Goal: Task Accomplishment & Management: Complete application form

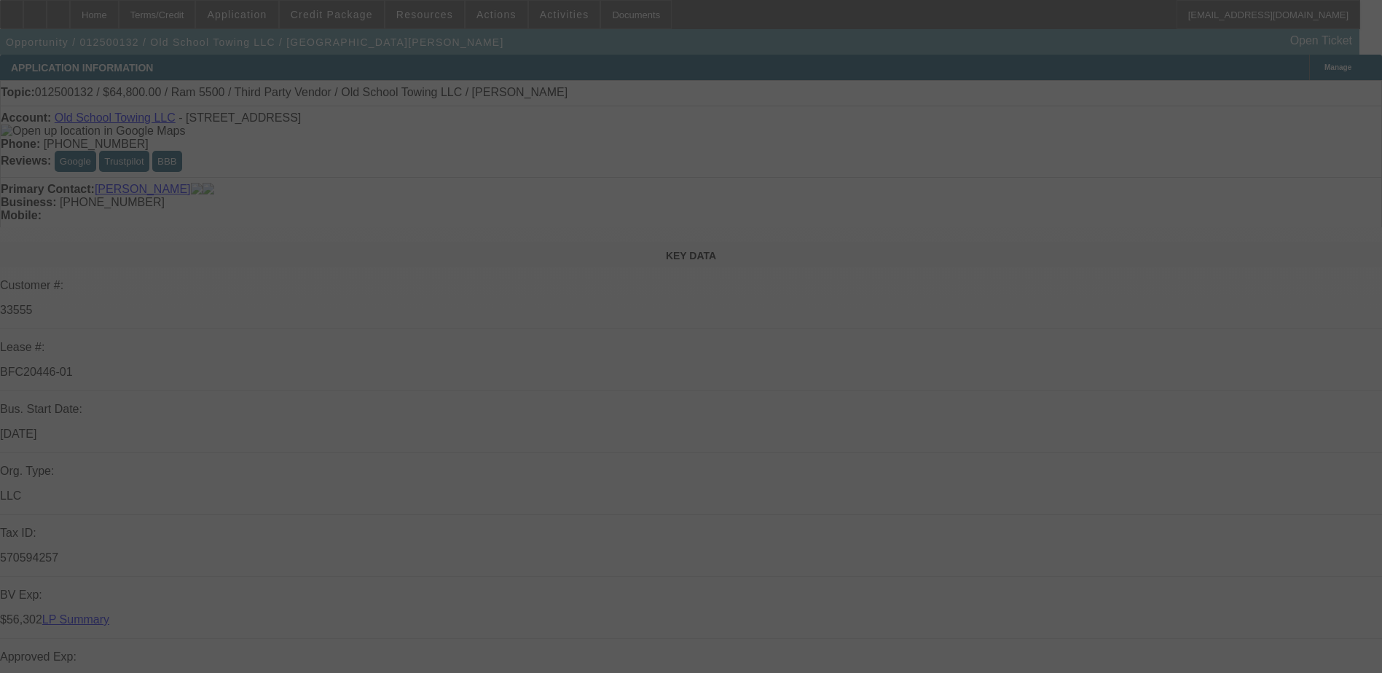
select select "0.1"
select select "2"
select select "0.1"
select select "2"
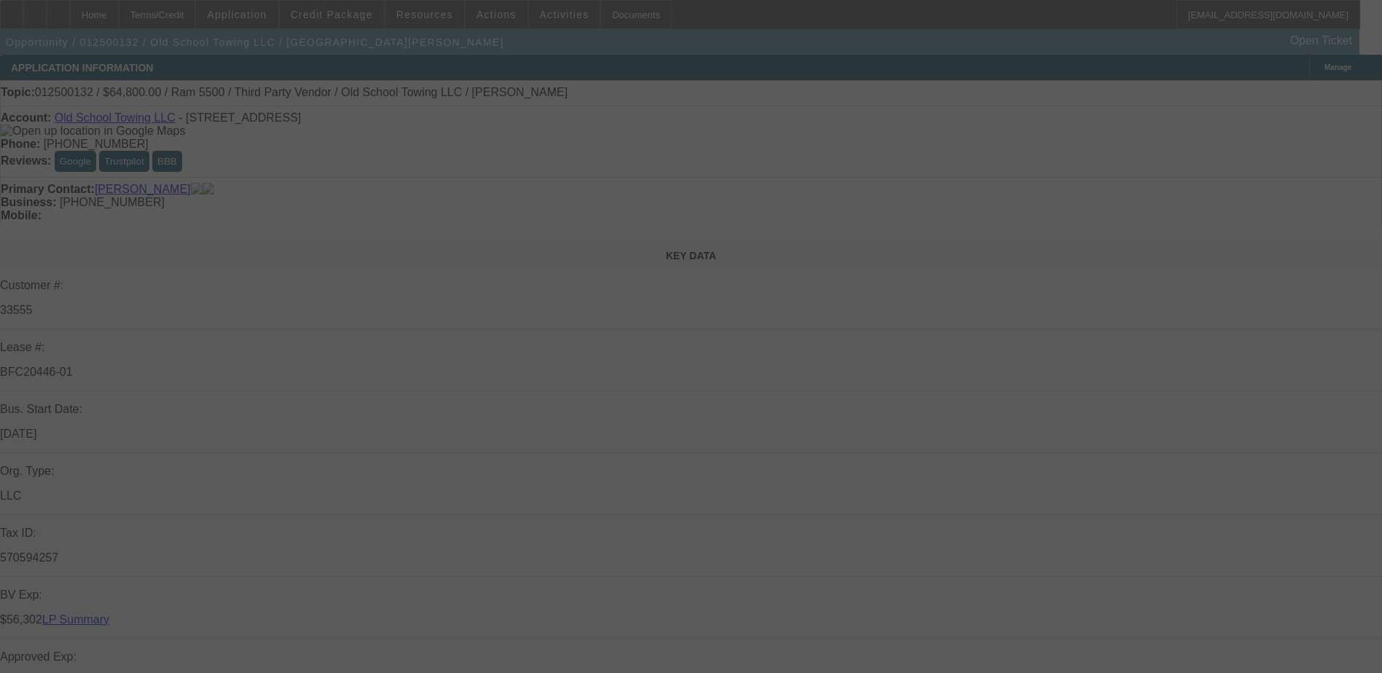
select select "0.1"
select select "2"
select select "0.1"
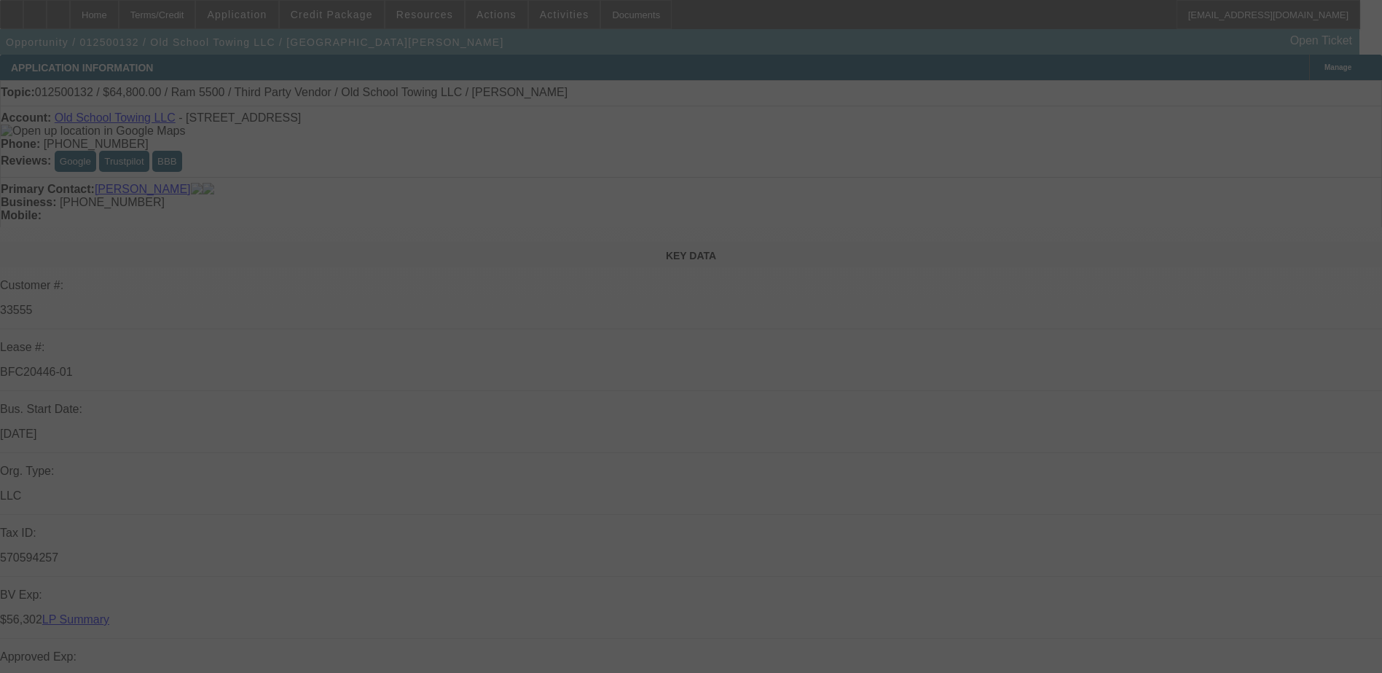
select select "2"
select select "0.1"
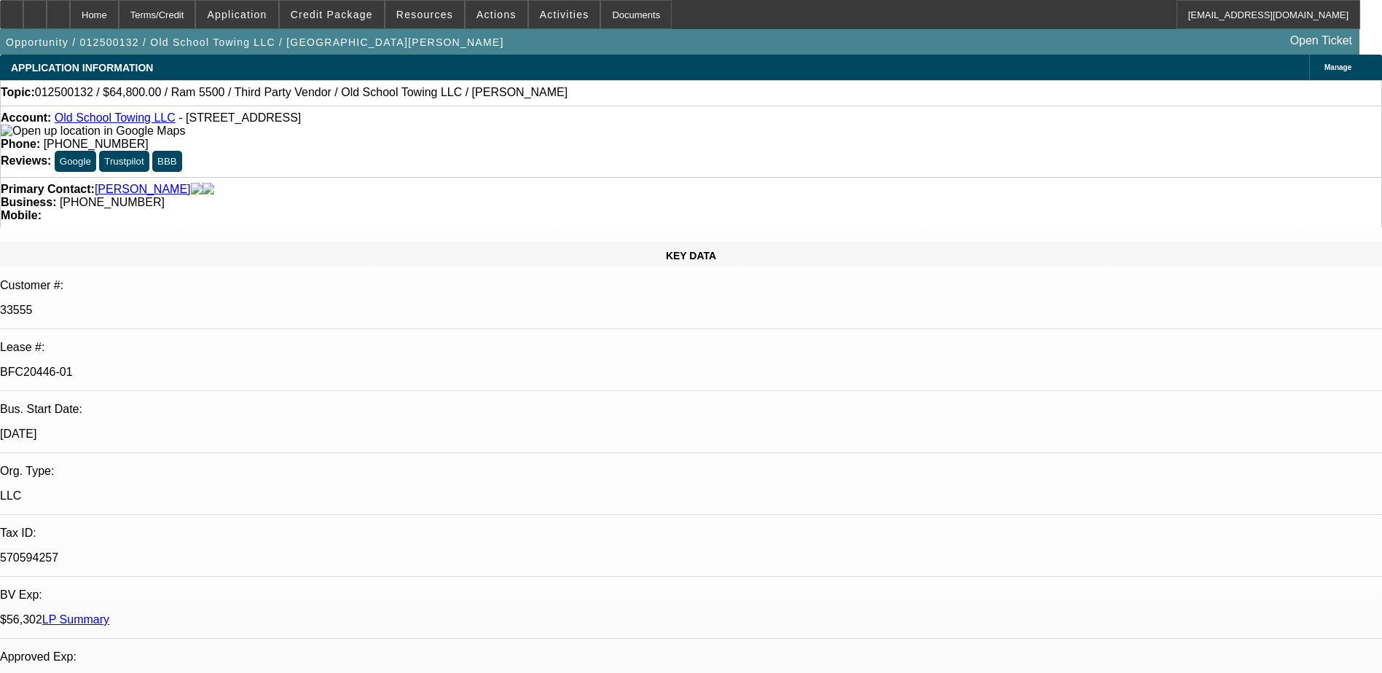
select select "1"
select select "2"
select select "4"
select select "1"
select select "2"
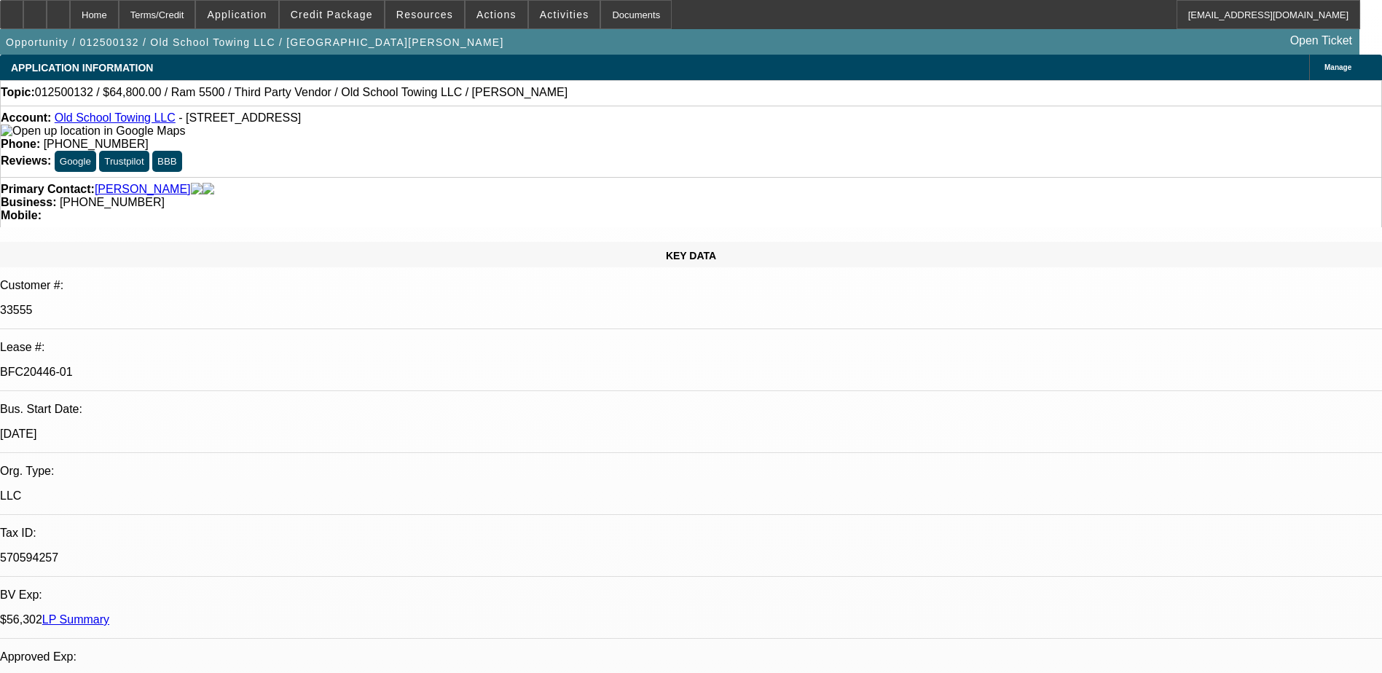
select select "4"
select select "1"
select select "2"
select select "4"
select select "1"
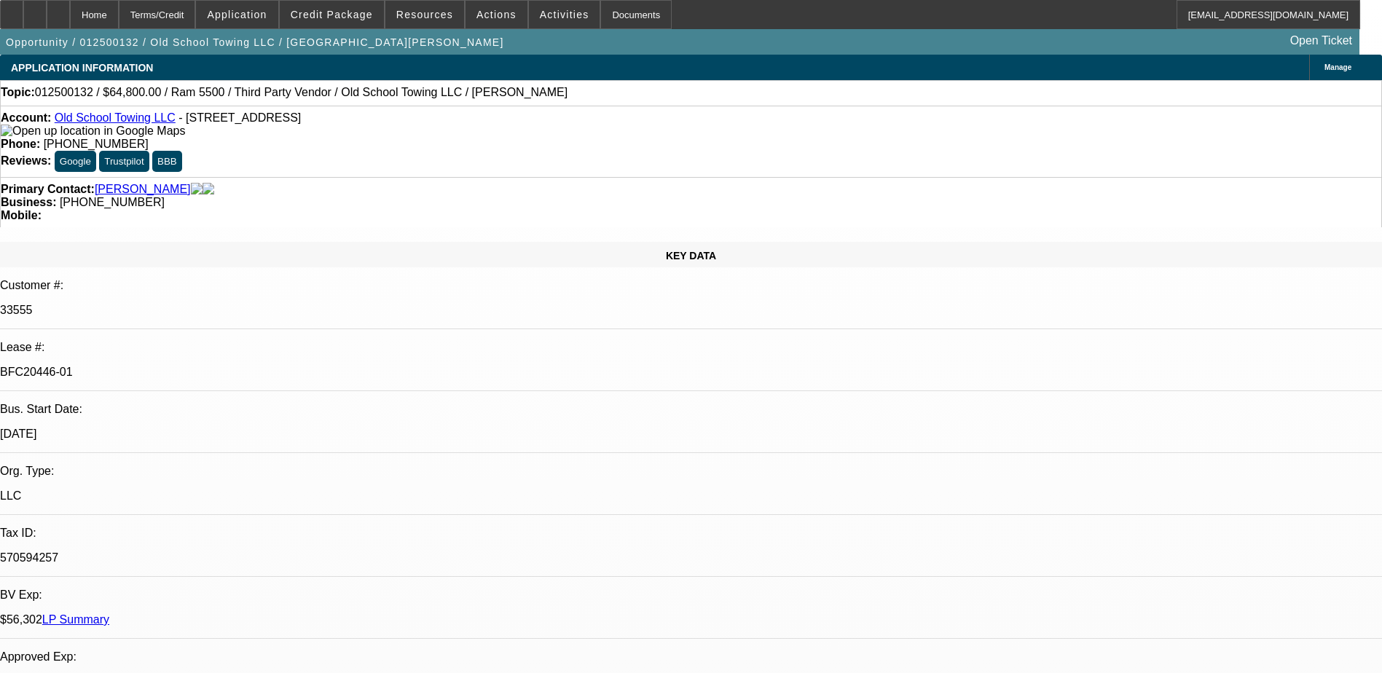
select select "2"
select select "4"
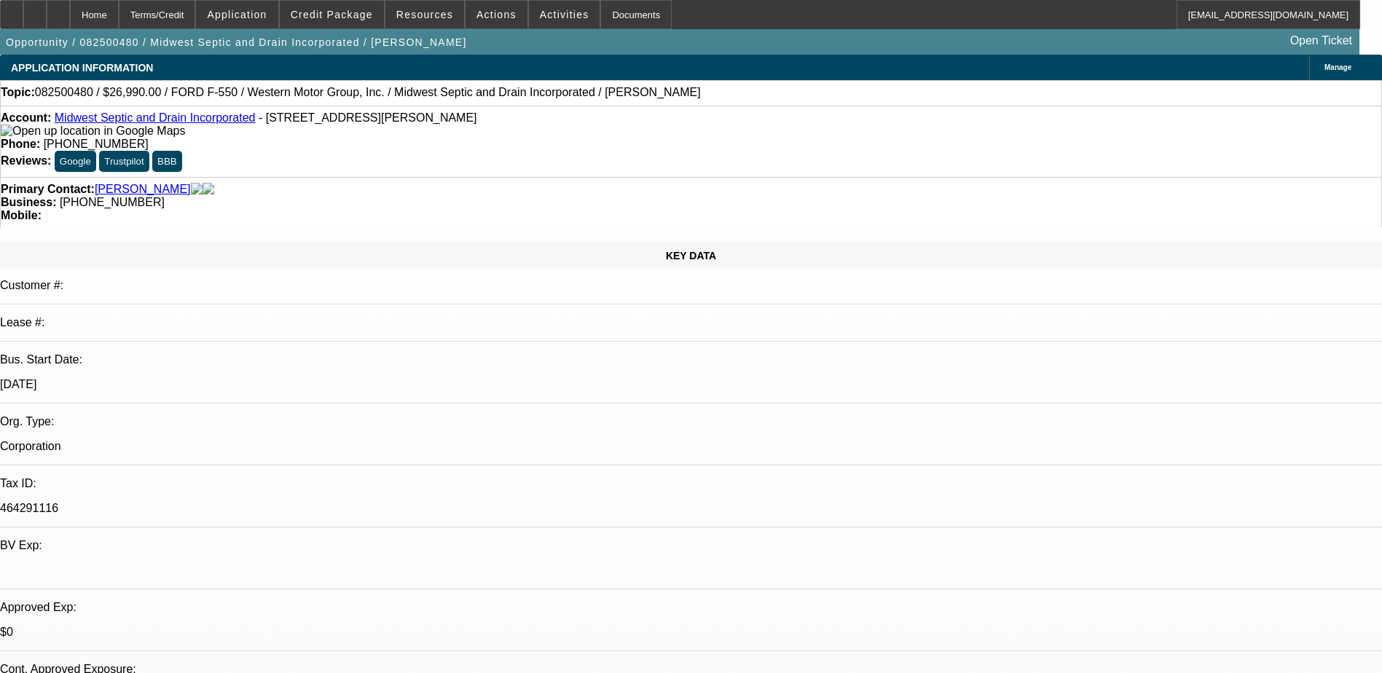
select select "0"
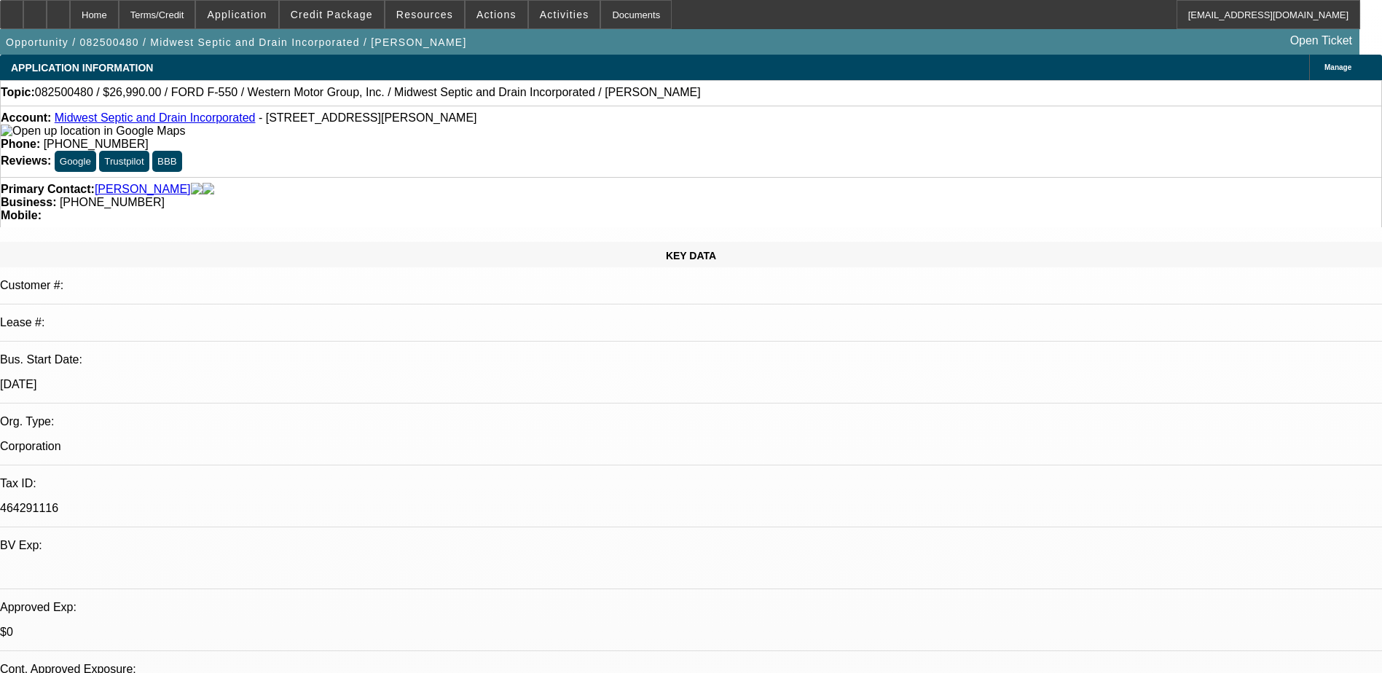
select select "0"
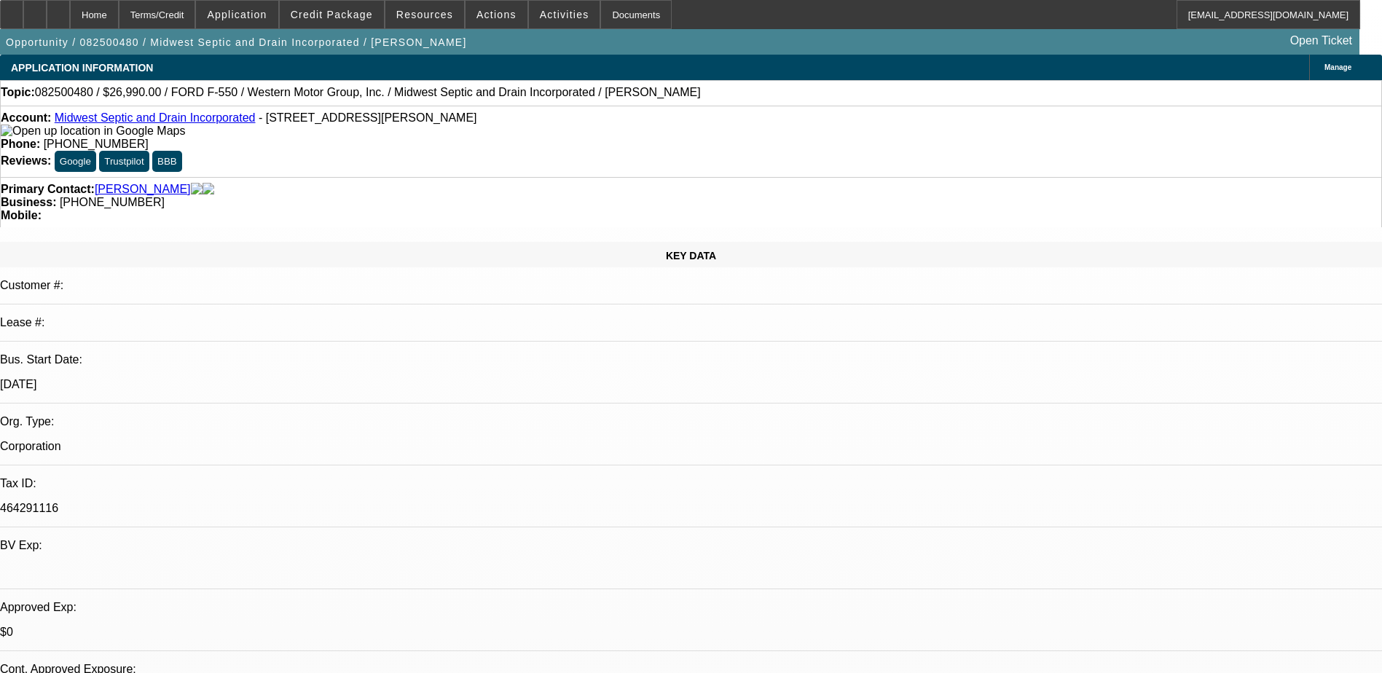
select select "0"
select select "1"
select select "6"
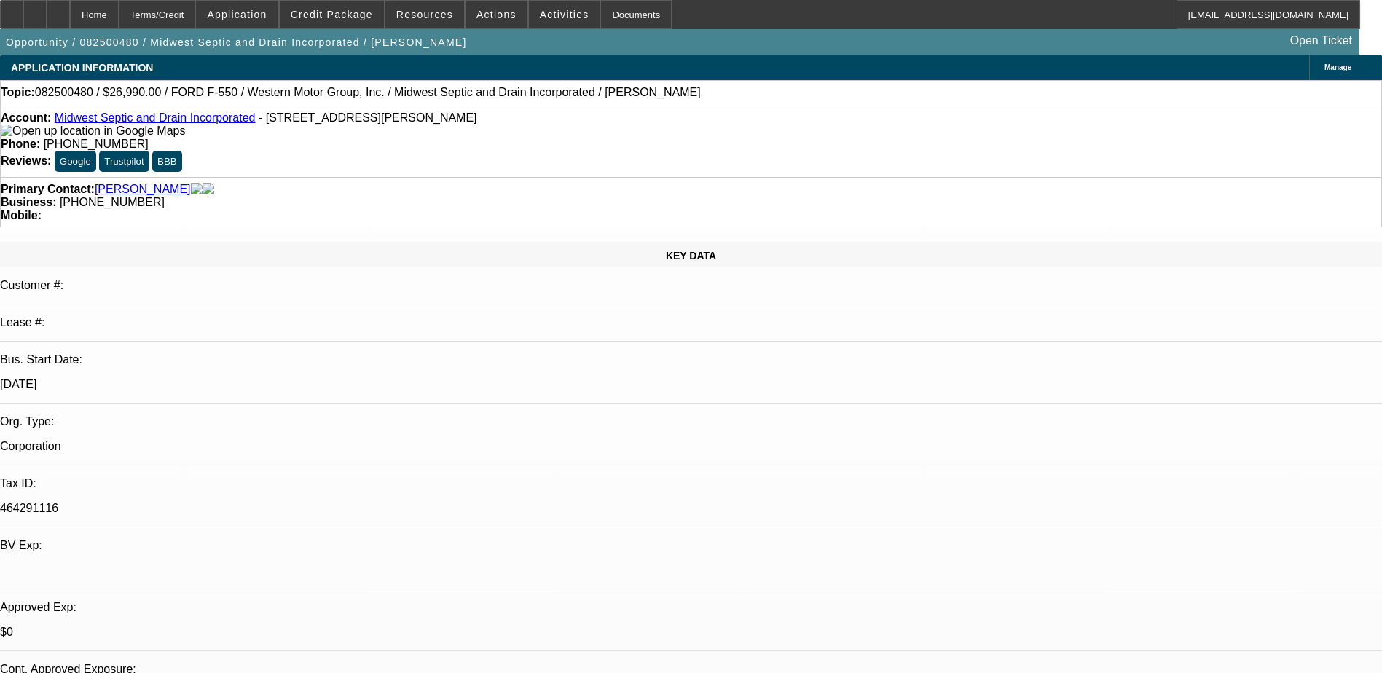
select select "1"
select select "6"
select select "1"
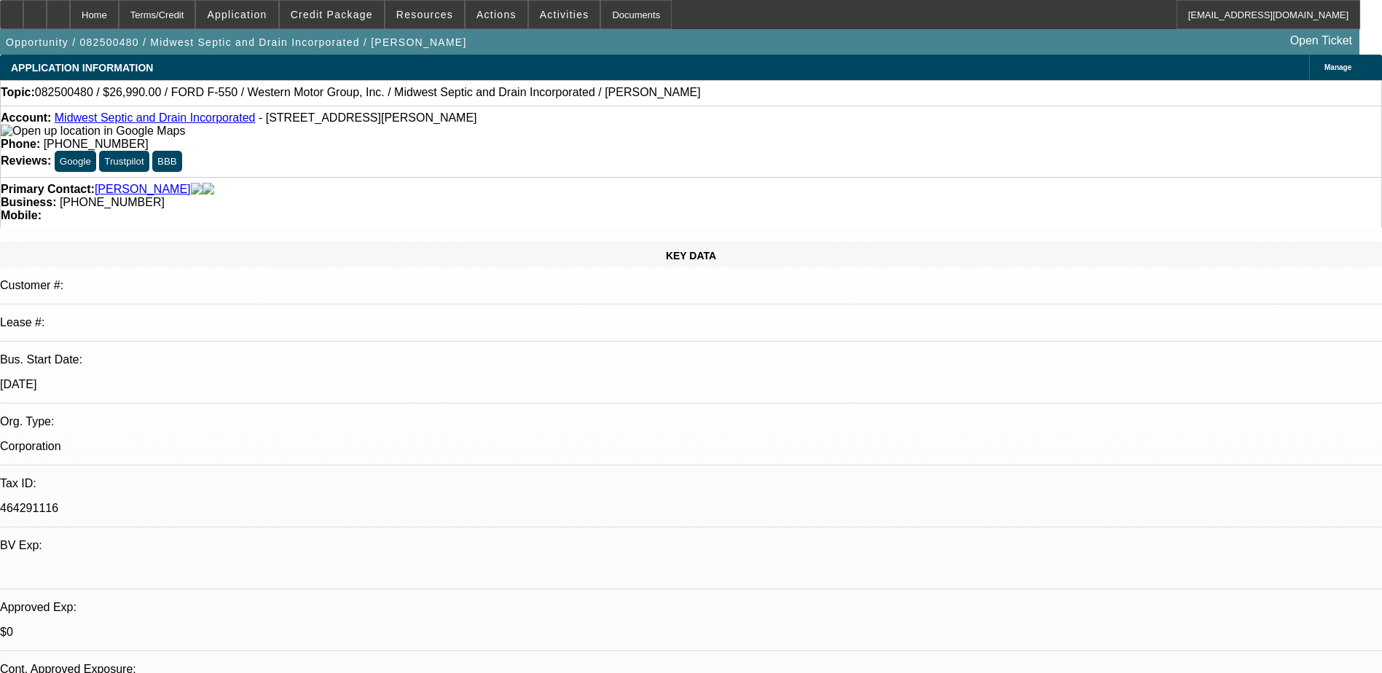
select select "6"
select select "1"
select select "6"
click at [489, 9] on span "Actions" at bounding box center [496, 15] width 40 height 12
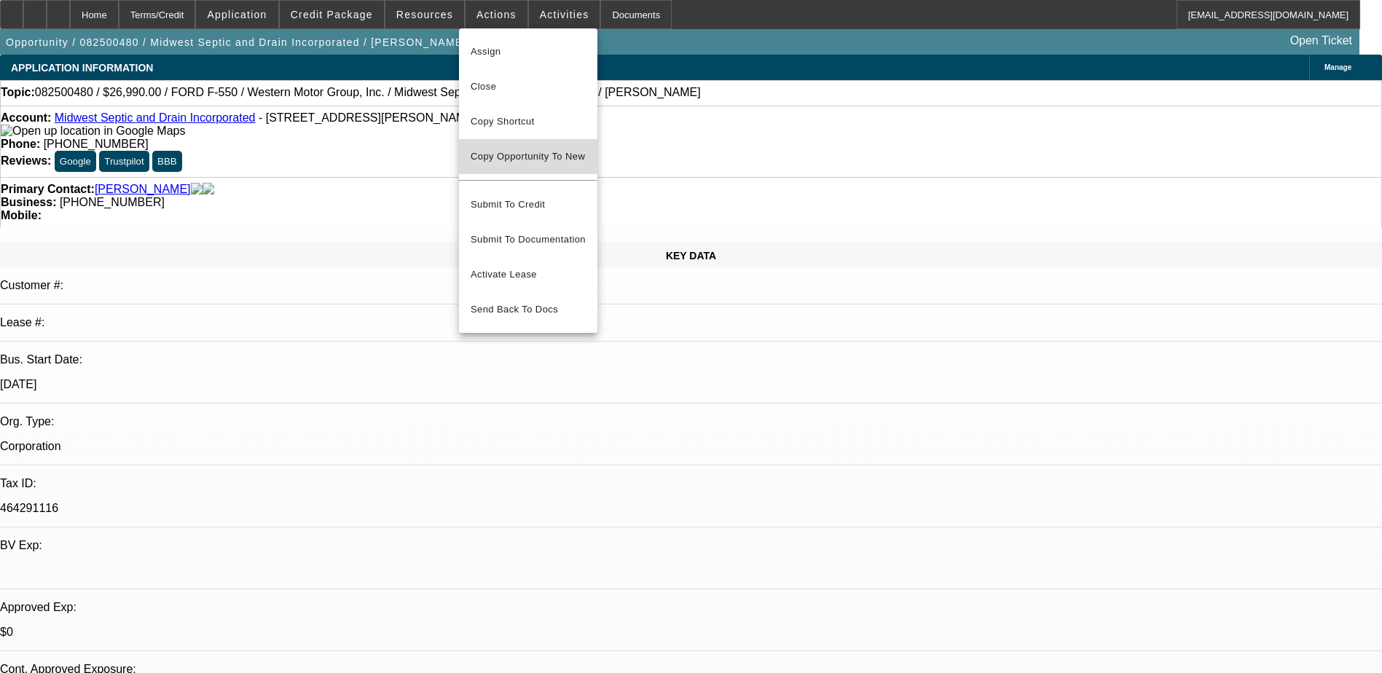
click at [552, 157] on span "Copy Opportunity To New" at bounding box center [527, 156] width 114 height 11
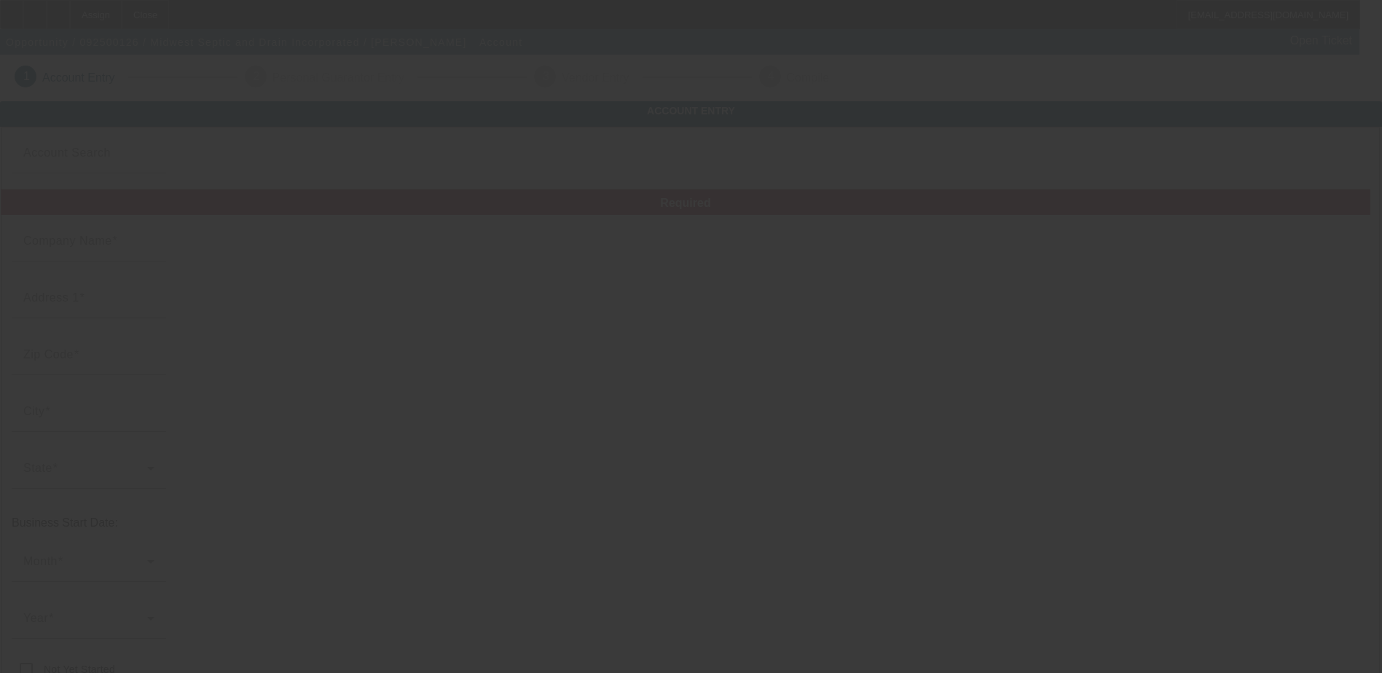
type input "Midwest Septic and Drain Incorporated"
type input "[STREET_ADDRESS][PERSON_NAME]"
type input "60481"
type input "Wilmington"
type input "[PHONE_NUMBER]"
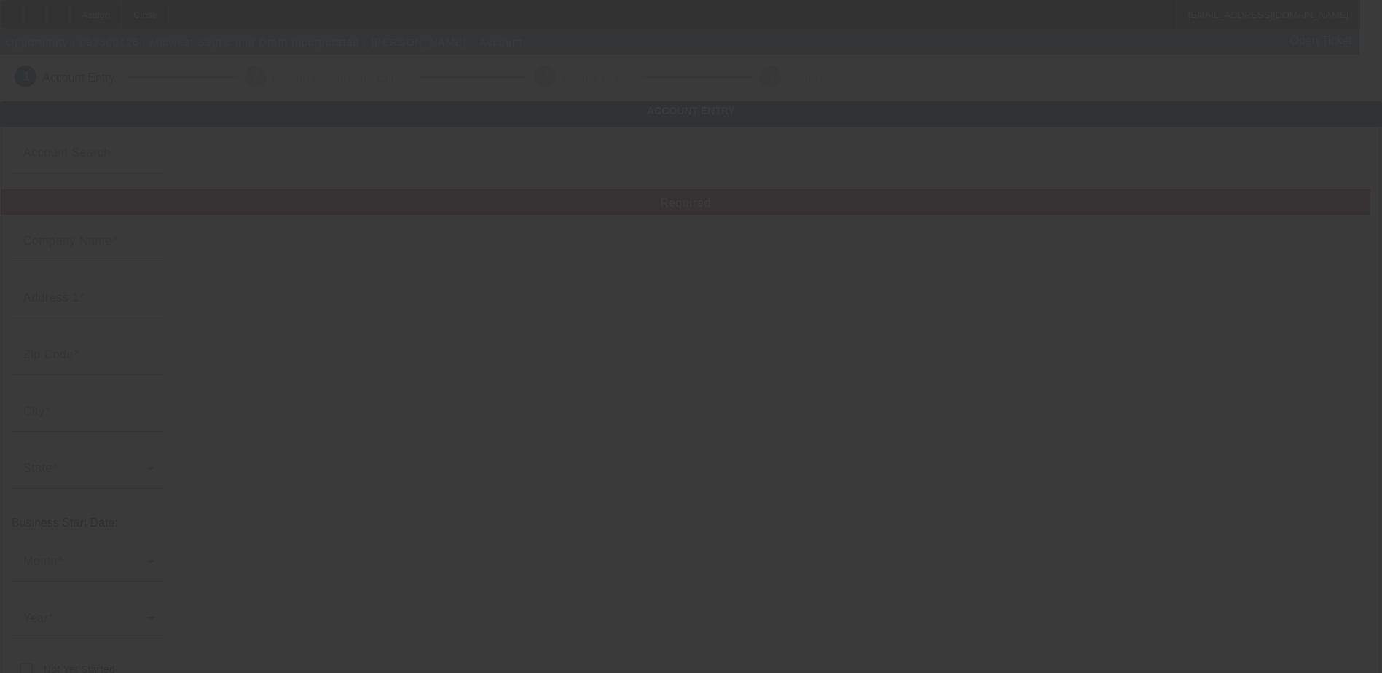
type input "[EMAIL_ADDRESS][DOMAIN_NAME]"
type input "464291116"
type input "[URL][DOMAIN_NAME]"
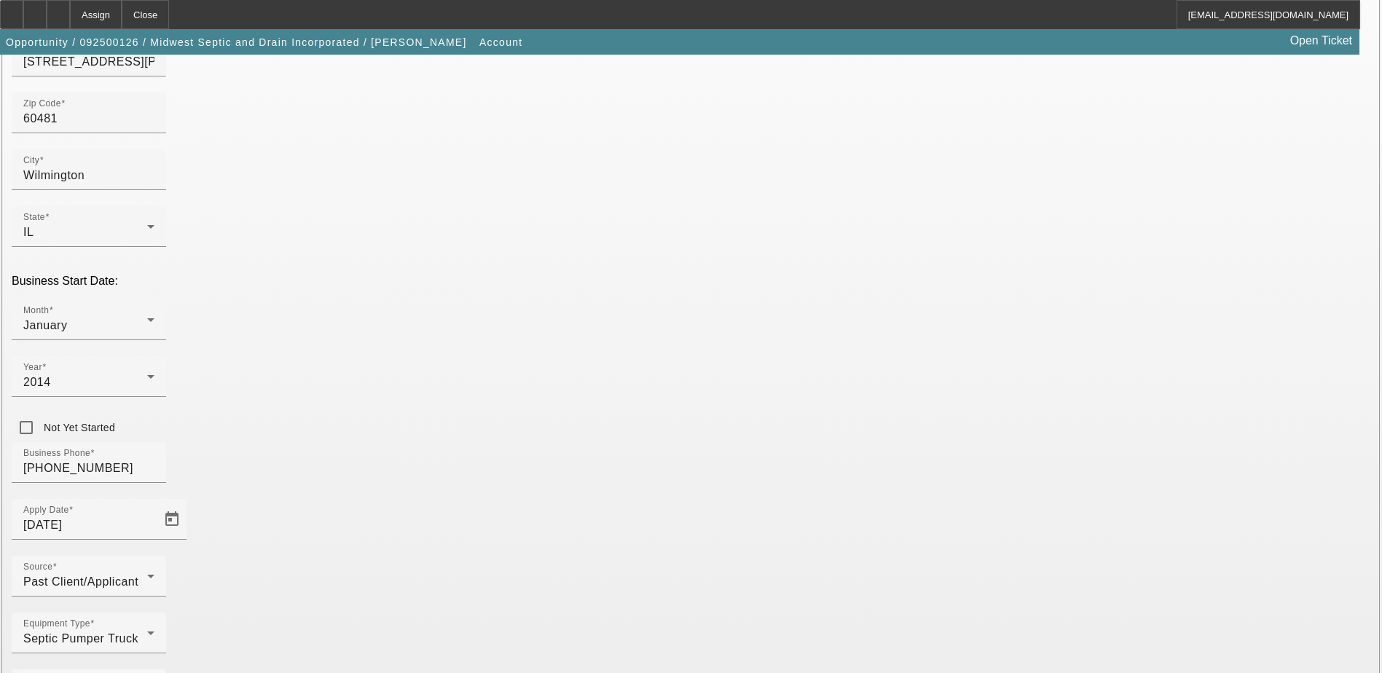
scroll to position [259, 0]
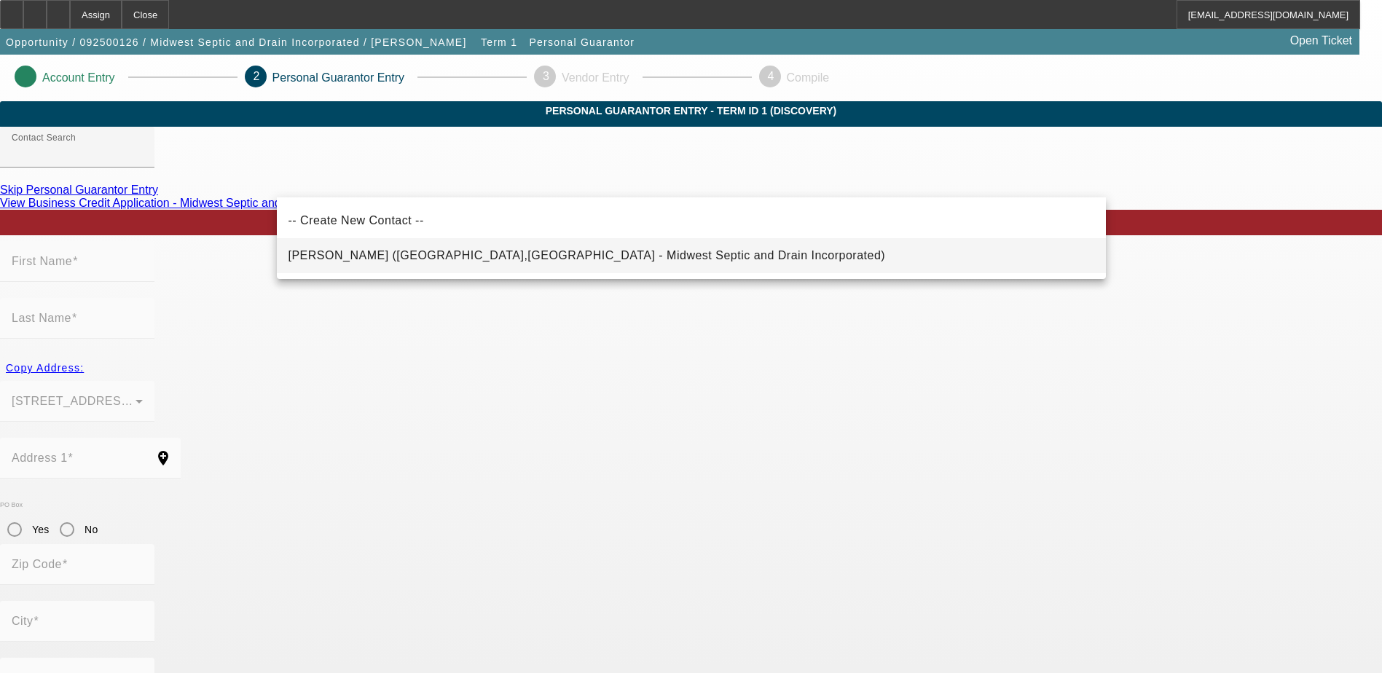
click at [396, 264] on span "[PERSON_NAME] ([GEOGRAPHIC_DATA],[GEOGRAPHIC_DATA] - Midwest Septic and Drain I…" at bounding box center [586, 255] width 597 height 17
type input "[PERSON_NAME] ([GEOGRAPHIC_DATA],[GEOGRAPHIC_DATA] - Midwest Septic and Drain I…"
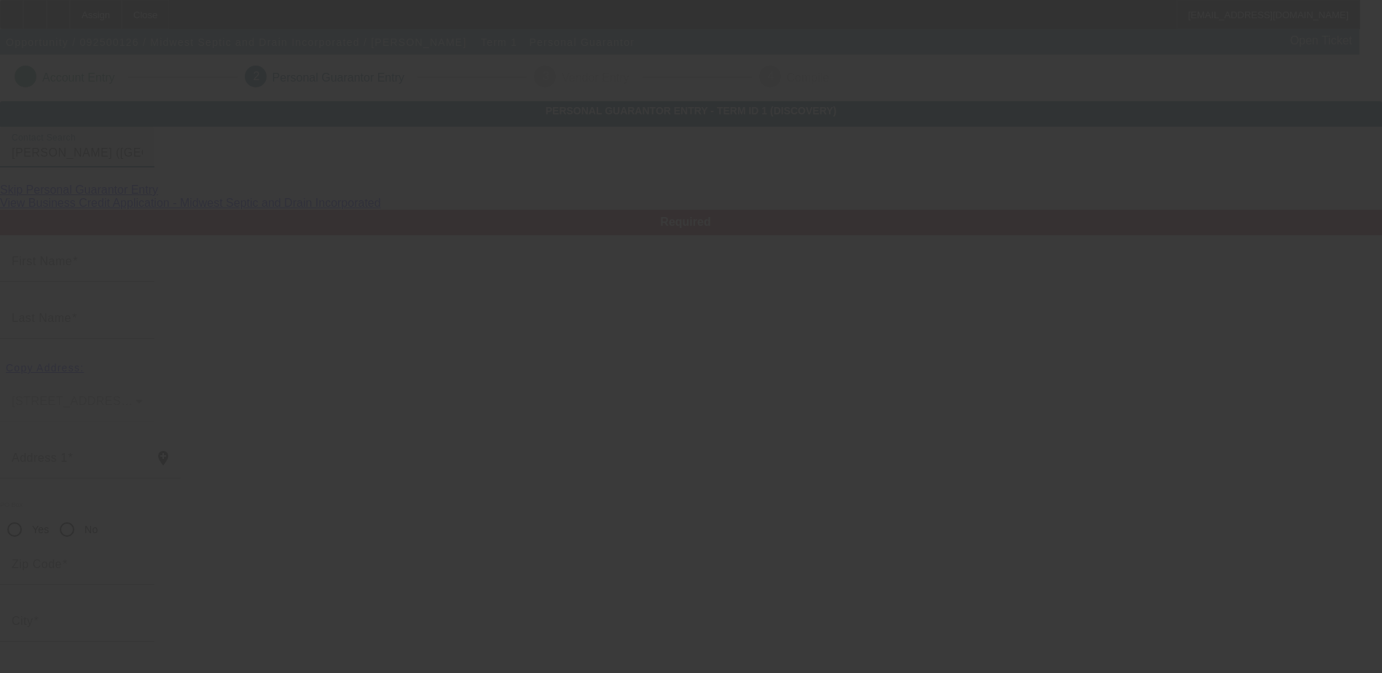
type input "[PERSON_NAME]"
type input "[STREET_ADDRESS]"
radio input "true"
type input "34434"
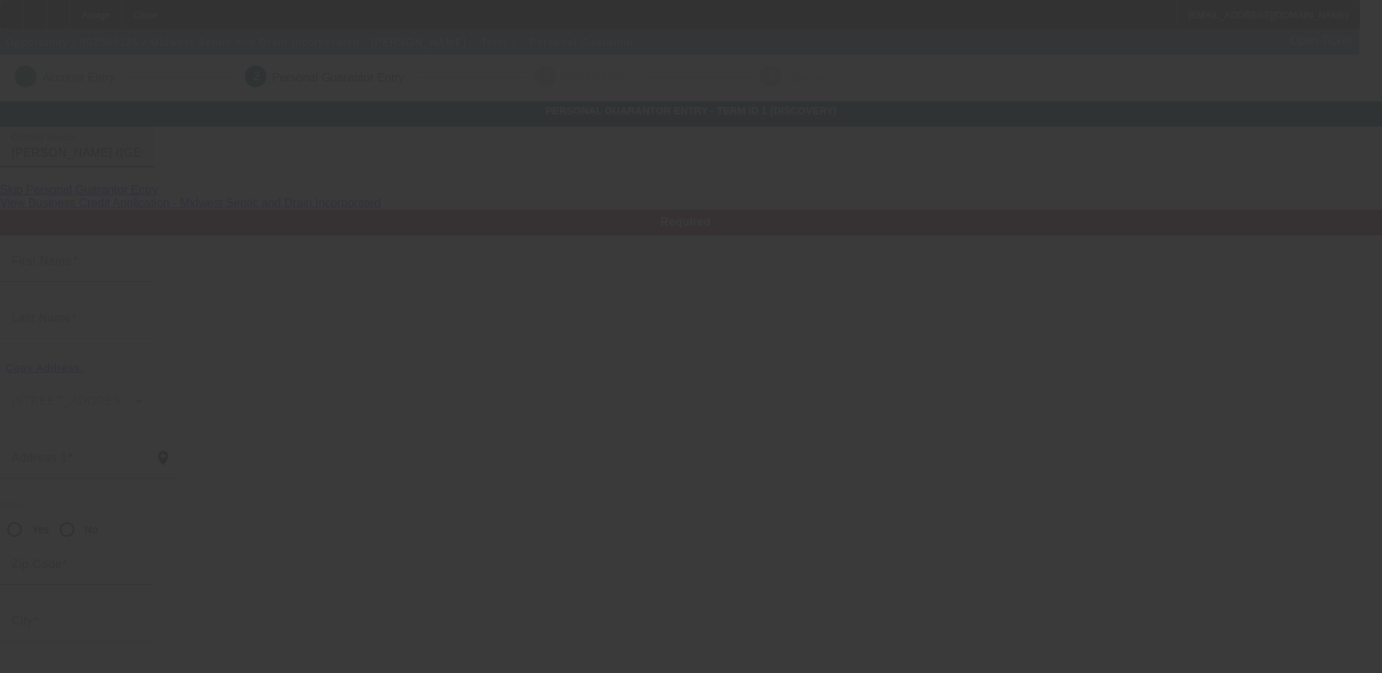
type input "[GEOGRAPHIC_DATA]"
type input "[PHONE_NUMBER]"
type input "100"
type input "338-82-7549"
type input "[EMAIL_ADDRESS][DOMAIN_NAME]"
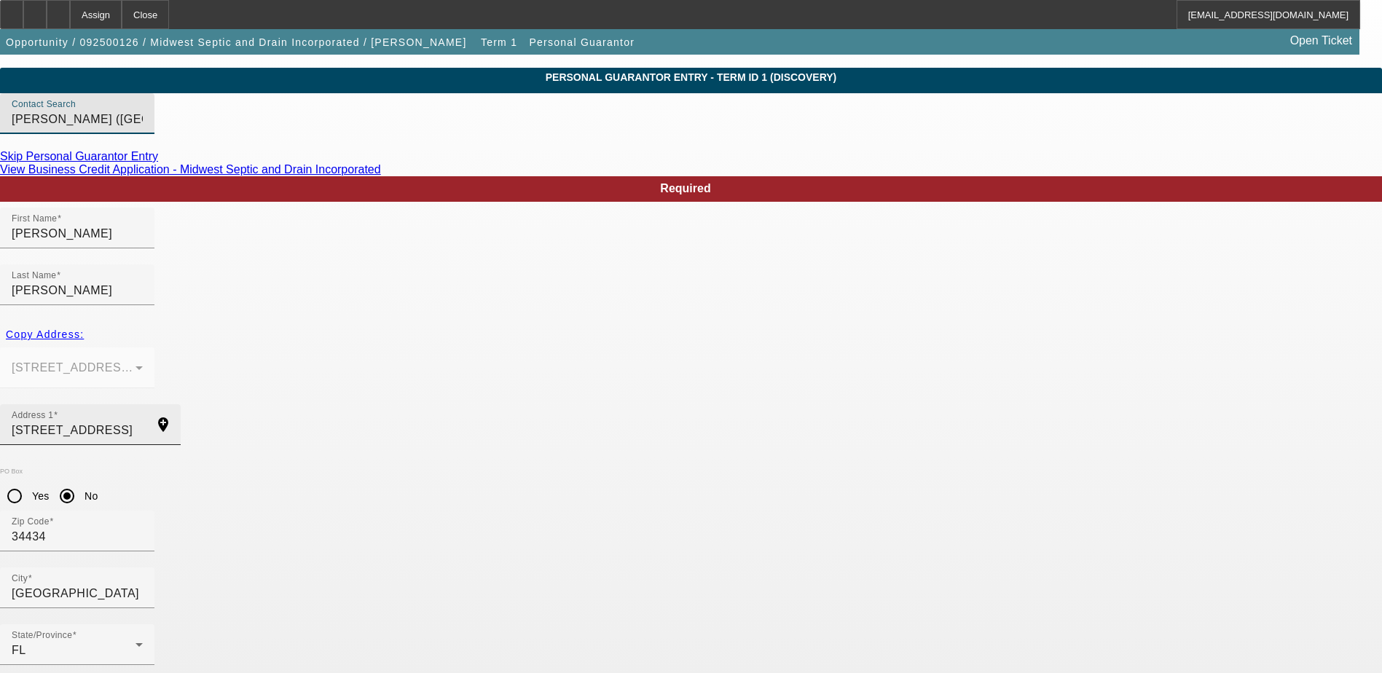
scroll to position [52, 0]
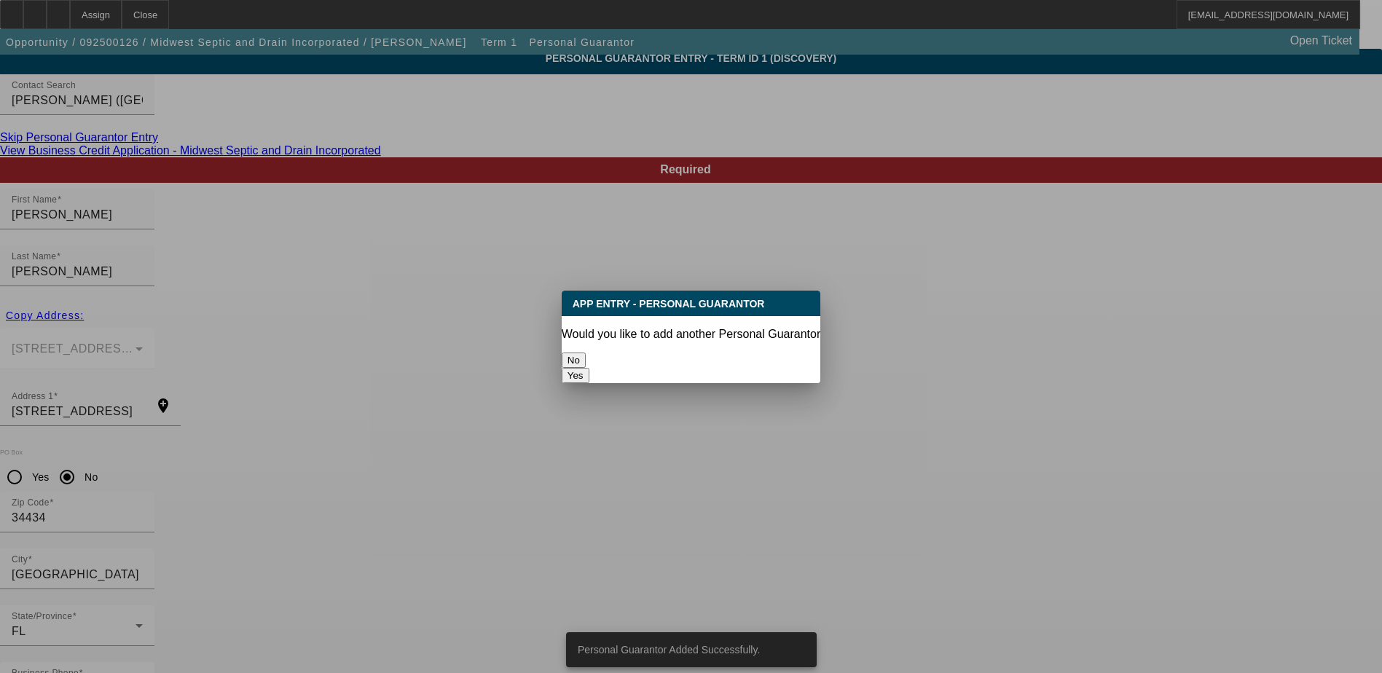
scroll to position [0, 0]
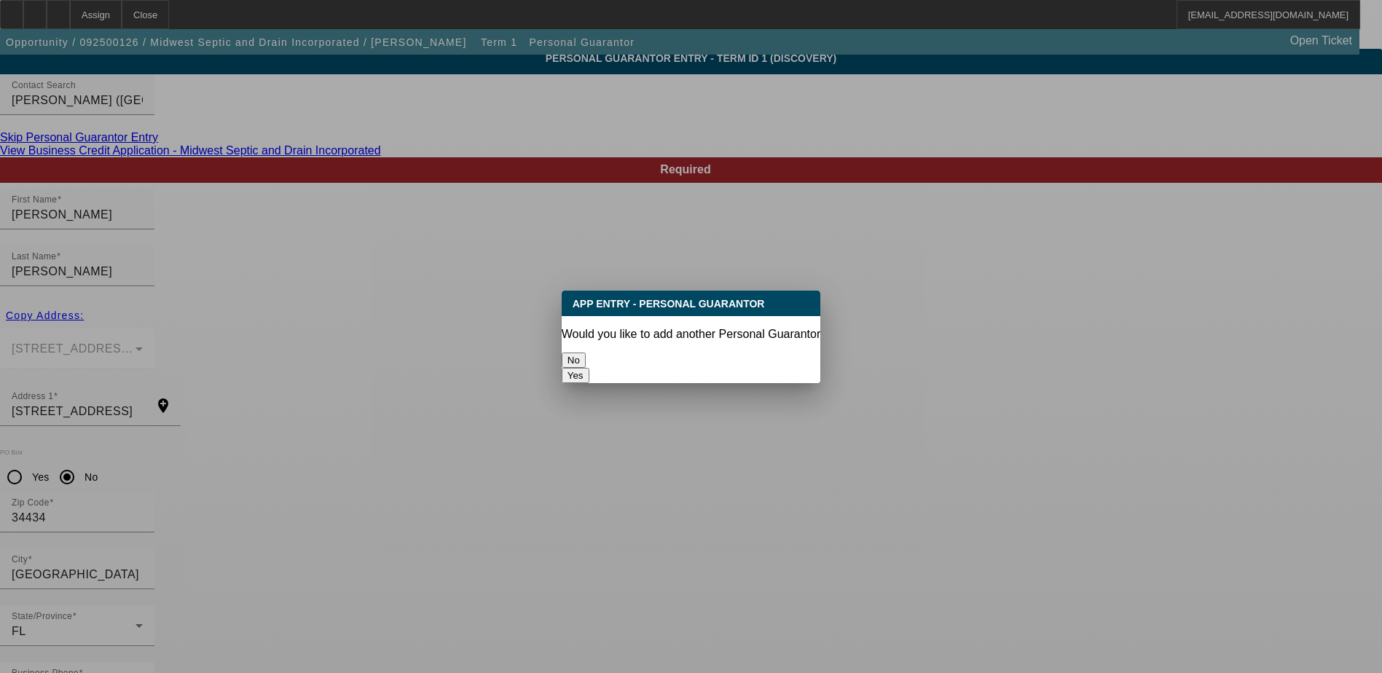
click at [586, 352] on button "No" at bounding box center [574, 359] width 24 height 15
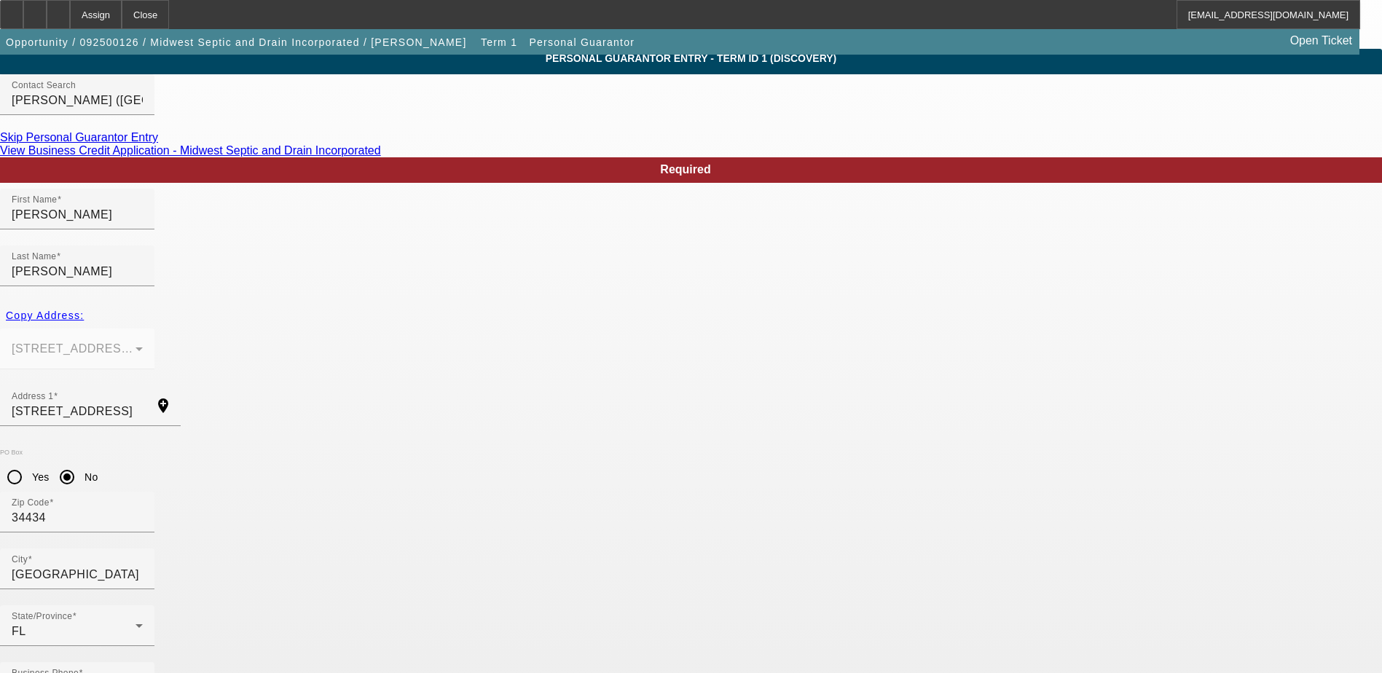
scroll to position [52, 0]
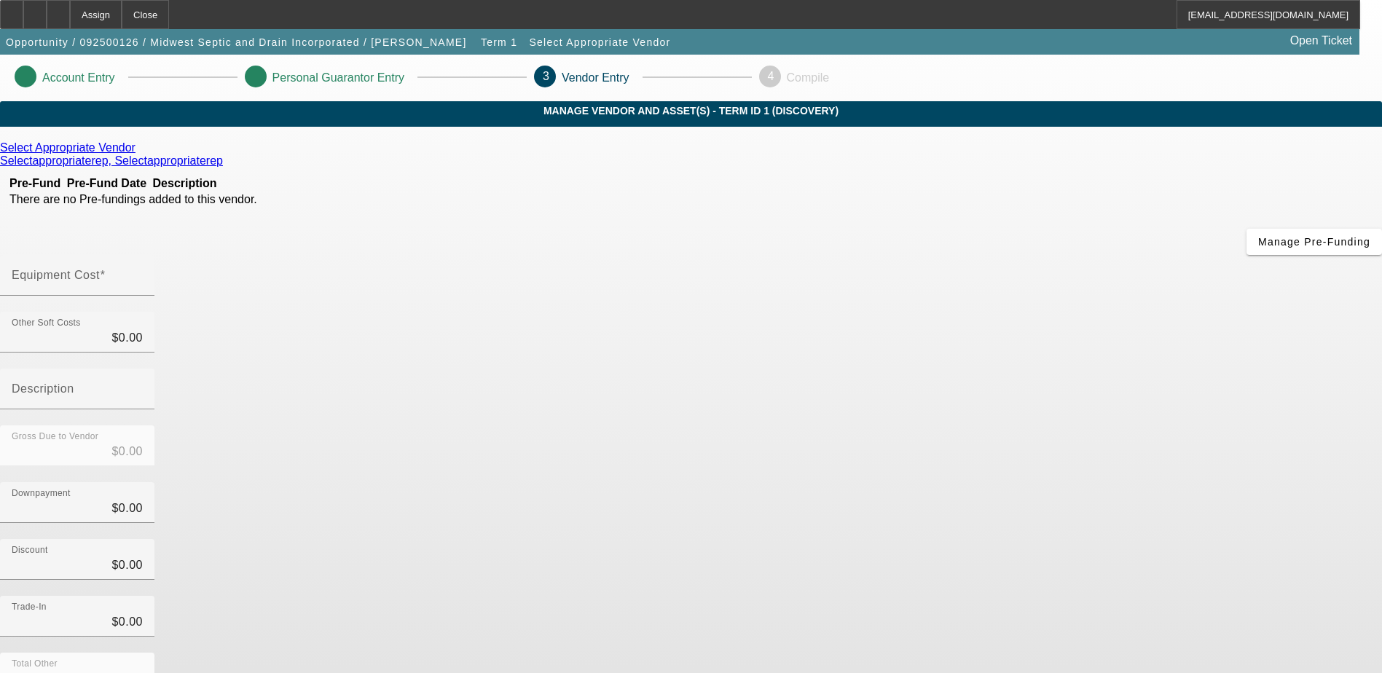
click at [139, 154] on icon at bounding box center [139, 147] width 0 height 12
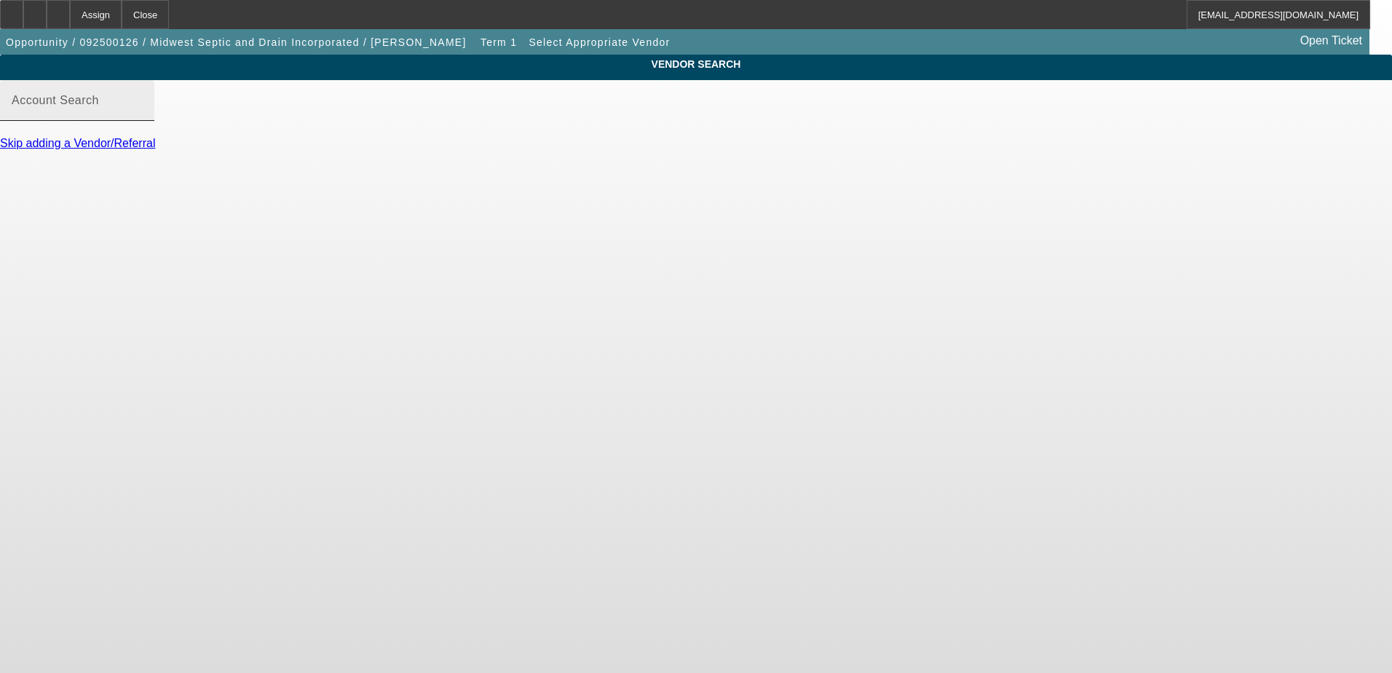
click at [143, 115] on input "Account Search" at bounding box center [77, 106] width 131 height 17
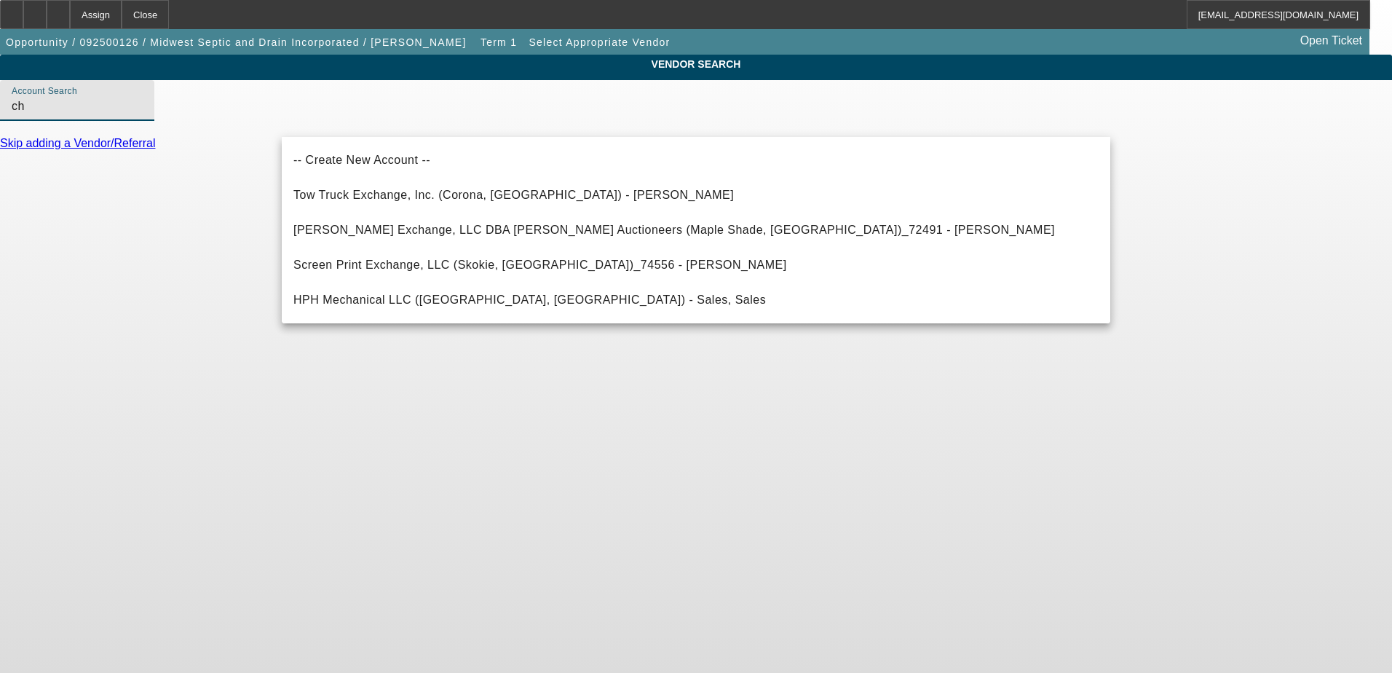
type input "c"
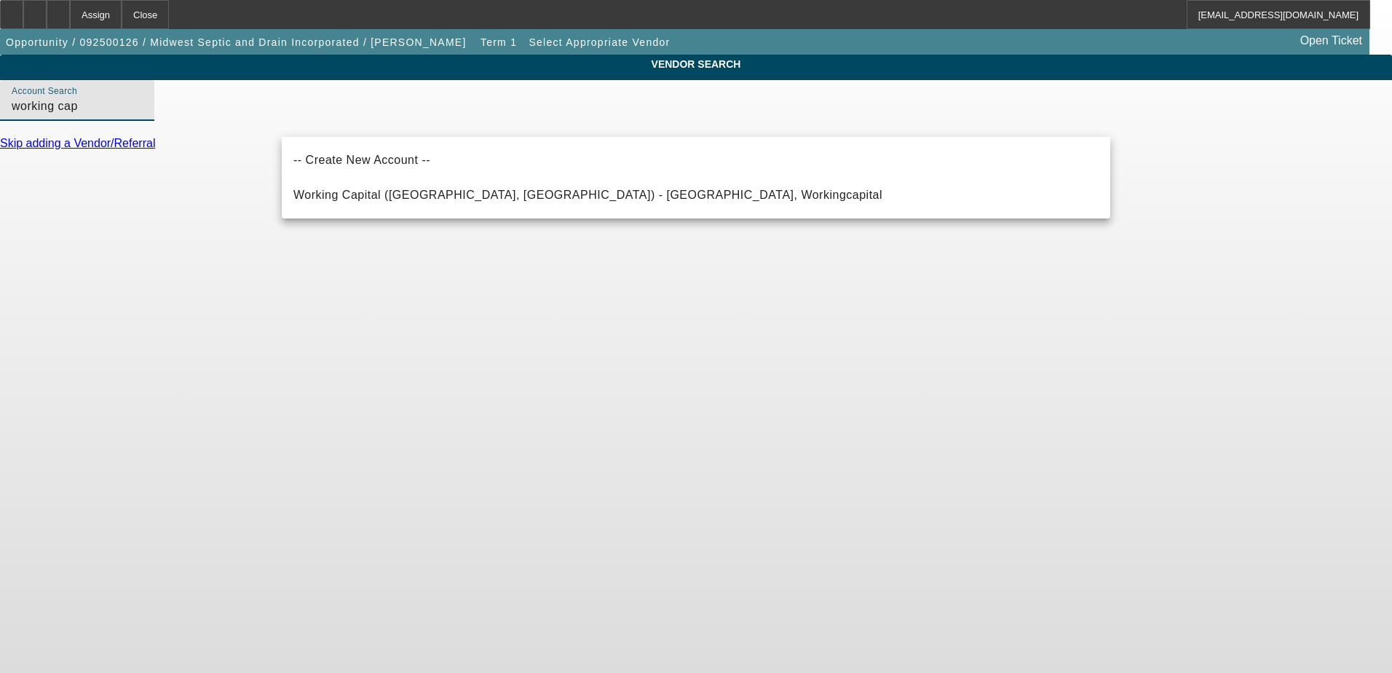
drag, startPoint x: 448, startPoint y: 123, endPoint x: 111, endPoint y: 83, distance: 339.6
click at [111, 83] on div "VENDOR SEARCH Account Search working cap Skip adding a Vendor/Referral" at bounding box center [696, 109] width 1392 height 109
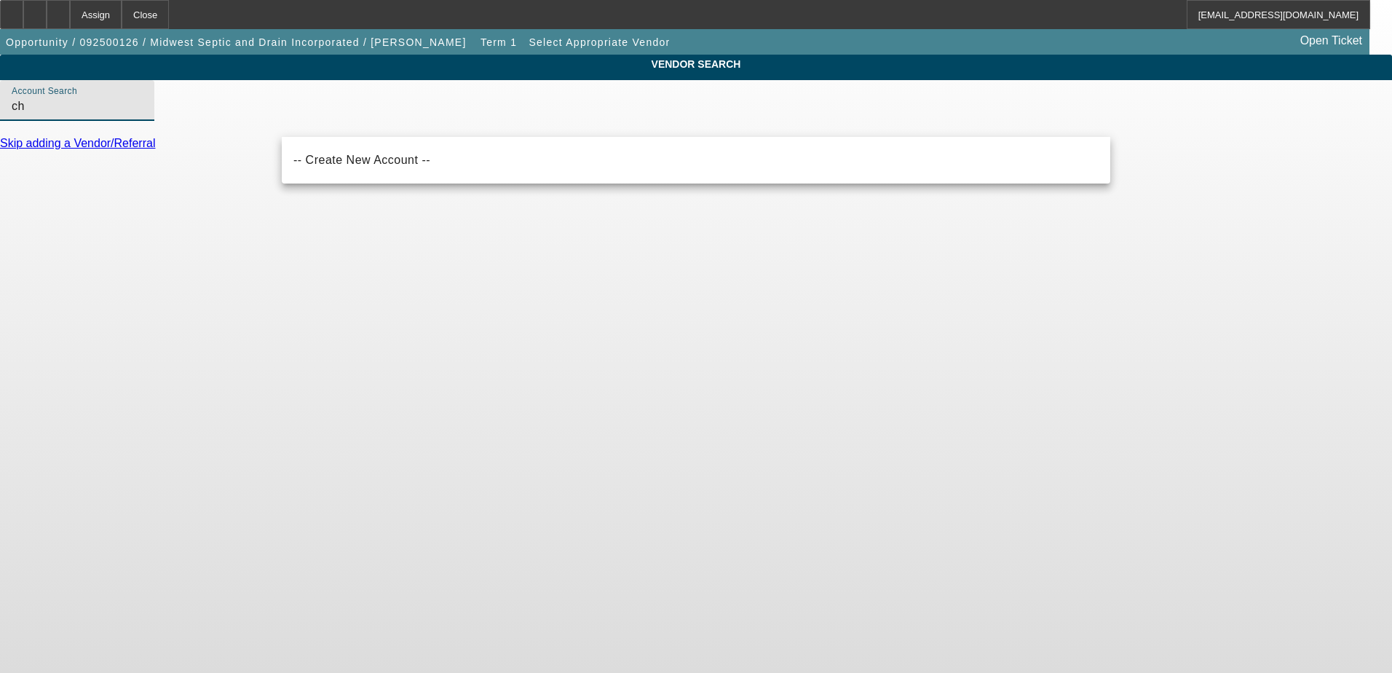
type input "c"
type input "C"
drag, startPoint x: 468, startPoint y: 322, endPoint x: 476, endPoint y: 307, distance: 17.0
click at [473, 315] on body "Assign Close [EMAIL_ADDRESS][DOMAIN_NAME] Opportunity / 092500126 / Midwest Sep…" at bounding box center [696, 336] width 1392 height 673
drag, startPoint x: 443, startPoint y: 118, endPoint x: 82, endPoint y: 122, distance: 361.3
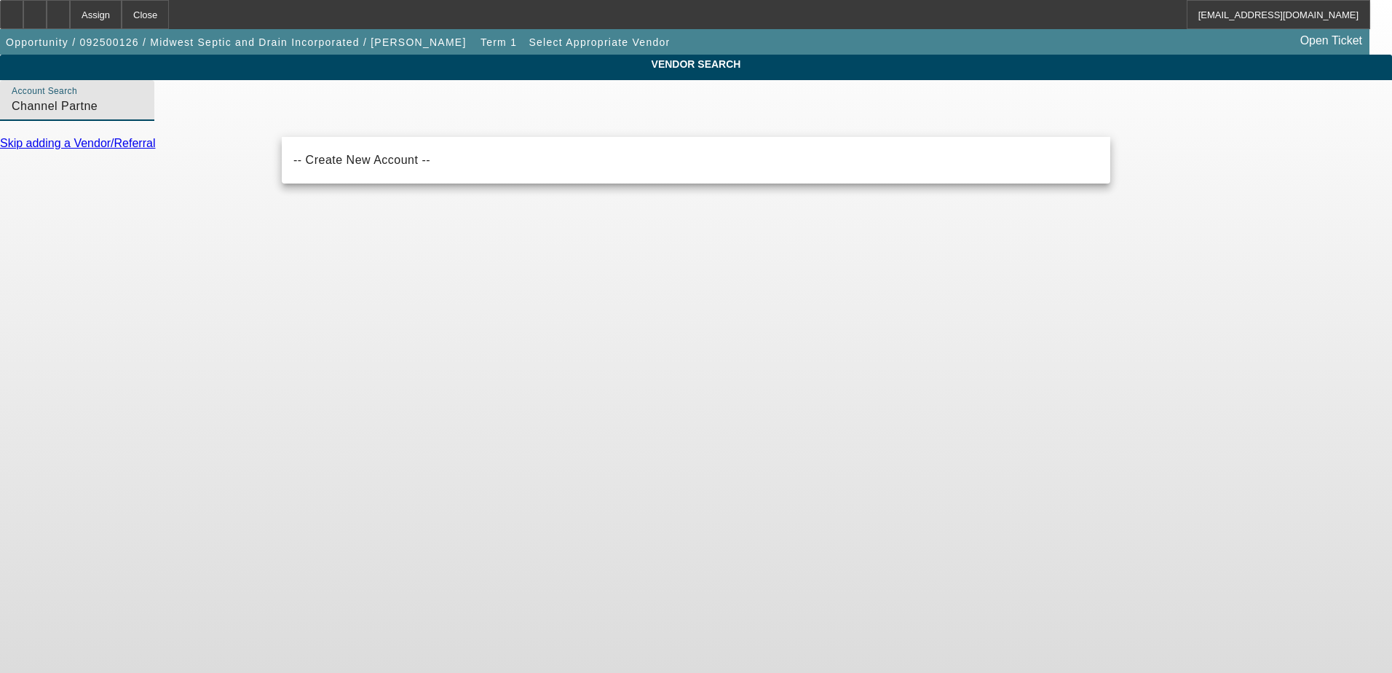
click at [71, 122] on div "VENDOR SEARCH Account Search Channel Partne Skip adding a Vendor/Referral" at bounding box center [696, 109] width 1392 height 109
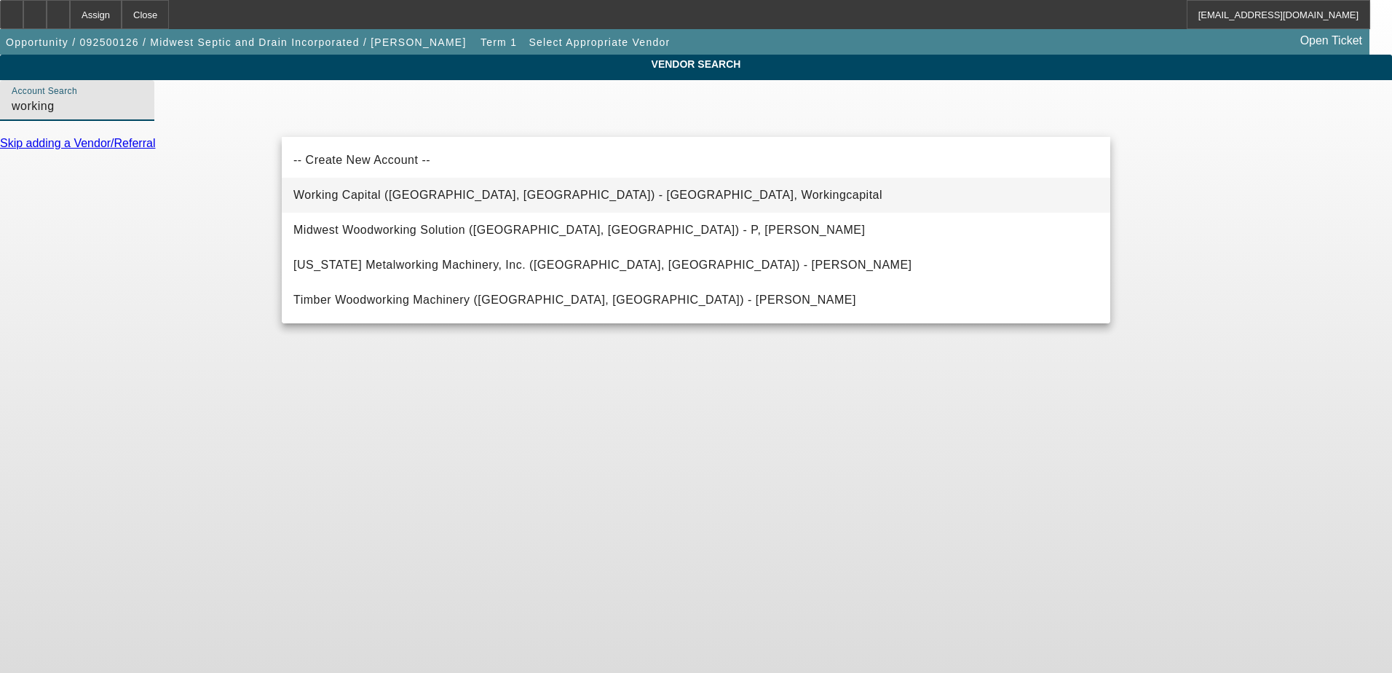
click at [583, 198] on mat-option "Working Capital ([GEOGRAPHIC_DATA], [GEOGRAPHIC_DATA]) - [GEOGRAPHIC_DATA], Wor…" at bounding box center [696, 195] width 829 height 35
type input "Working Capital ([GEOGRAPHIC_DATA], [GEOGRAPHIC_DATA]) - [GEOGRAPHIC_DATA], Wor…"
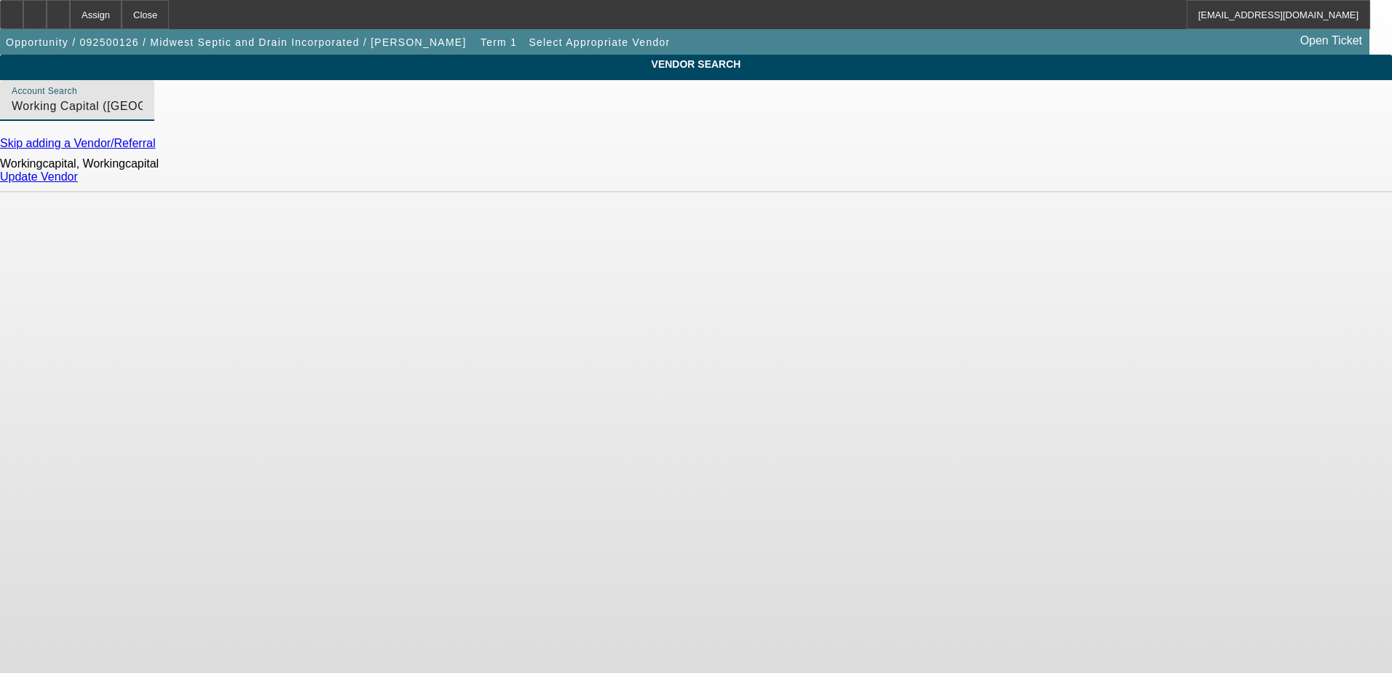
click at [78, 183] on link "Update Vendor" at bounding box center [39, 176] width 78 height 12
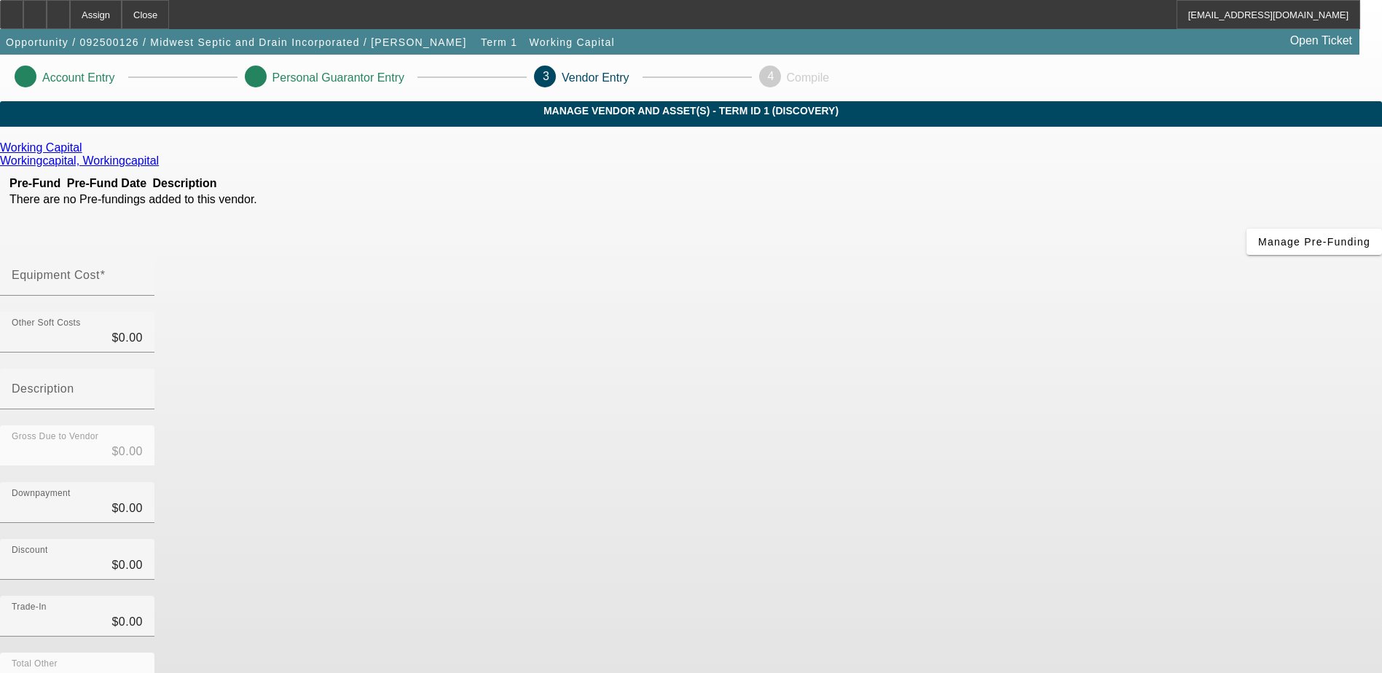
click at [143, 272] on input "Equipment Cost" at bounding box center [77, 280] width 131 height 17
click at [1246, 259] on span "button" at bounding box center [1313, 241] width 135 height 35
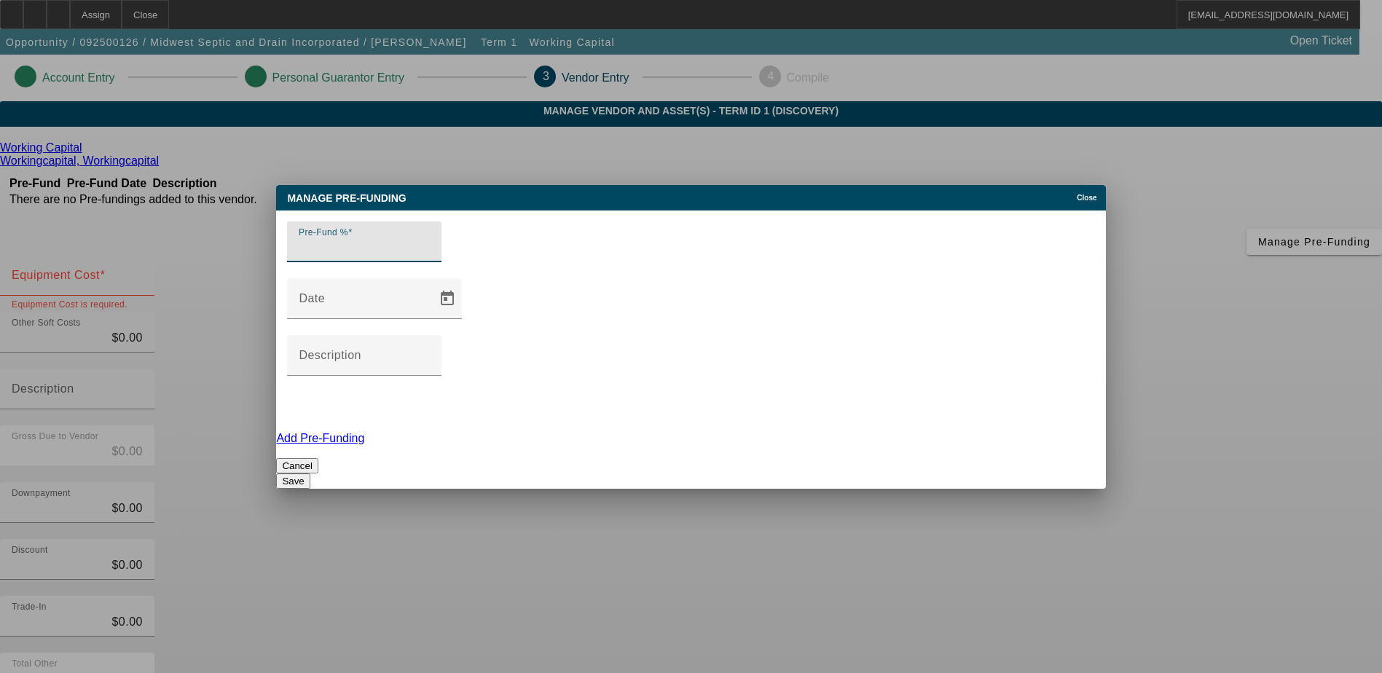
click at [1073, 202] on div "Close" at bounding box center [1089, 193] width 32 height 17
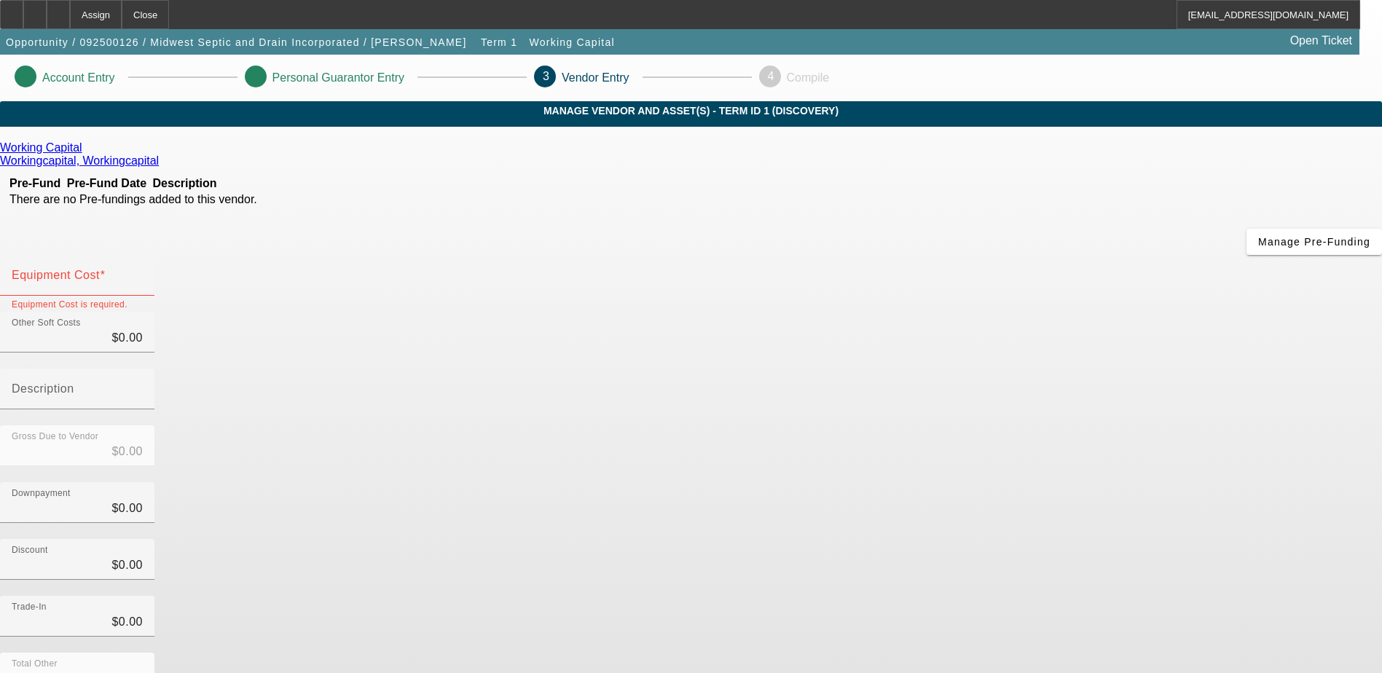
click at [86, 154] on icon at bounding box center [86, 147] width 0 height 12
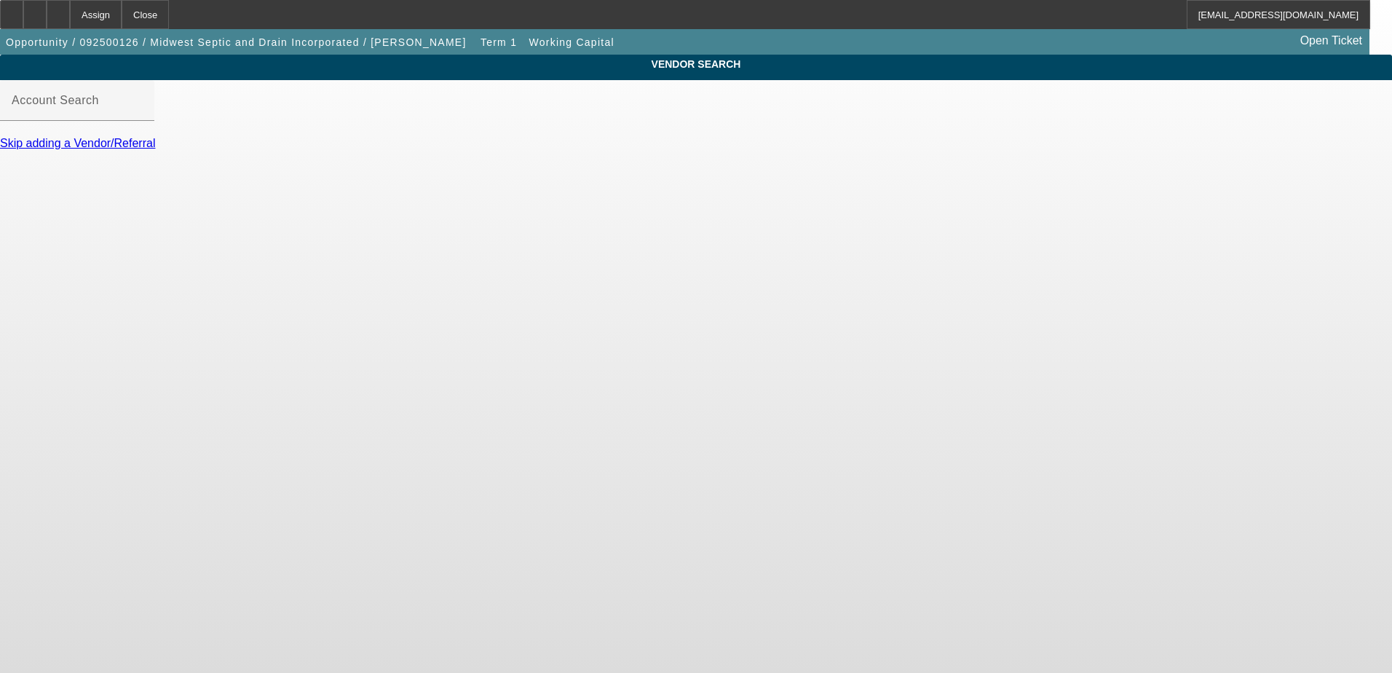
click at [436, 278] on body "Assign Close [EMAIL_ADDRESS][DOMAIN_NAME] Opportunity / 092500126 / Midwest Sep…" at bounding box center [696, 336] width 1392 height 673
click at [155, 149] on link "Skip adding a Vendor/Referral" at bounding box center [77, 143] width 155 height 12
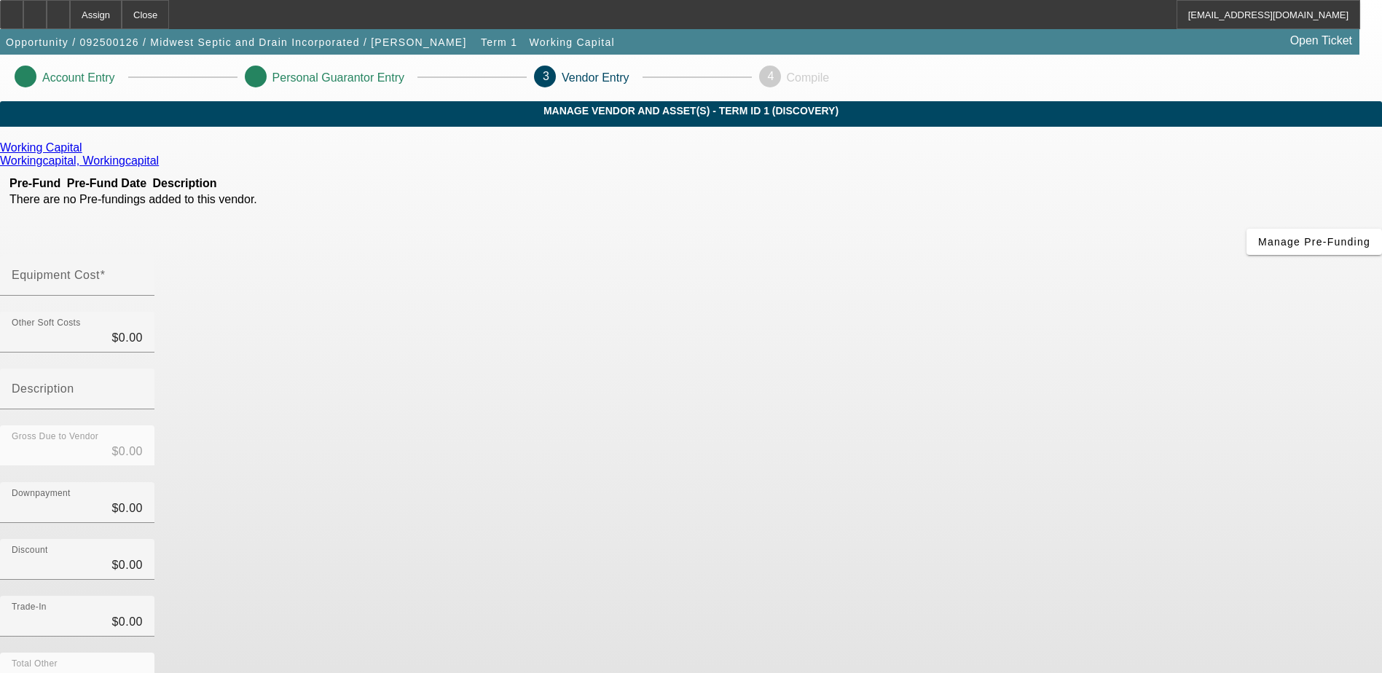
click at [162, 165] on icon at bounding box center [162, 160] width 0 height 12
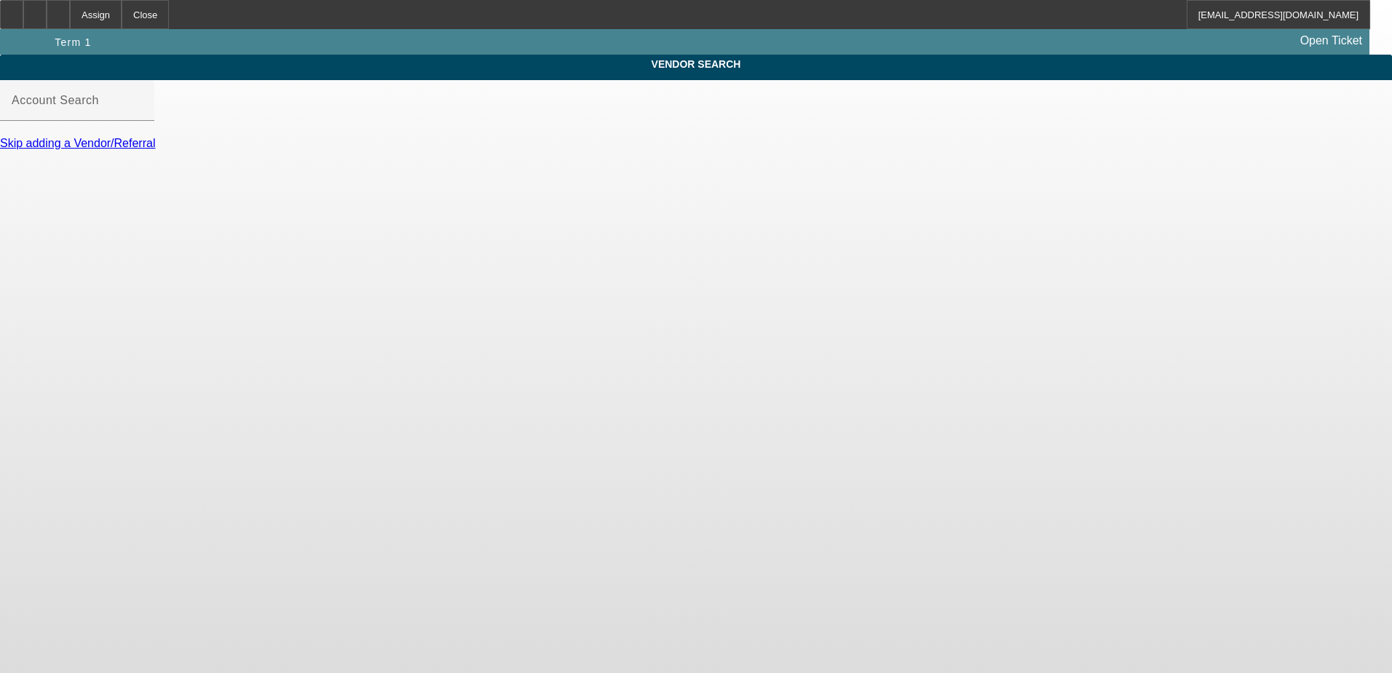
type input "Working Capital ([GEOGRAPHIC_DATA], [GEOGRAPHIC_DATA]) - [GEOGRAPHIC_DATA], Wor…"
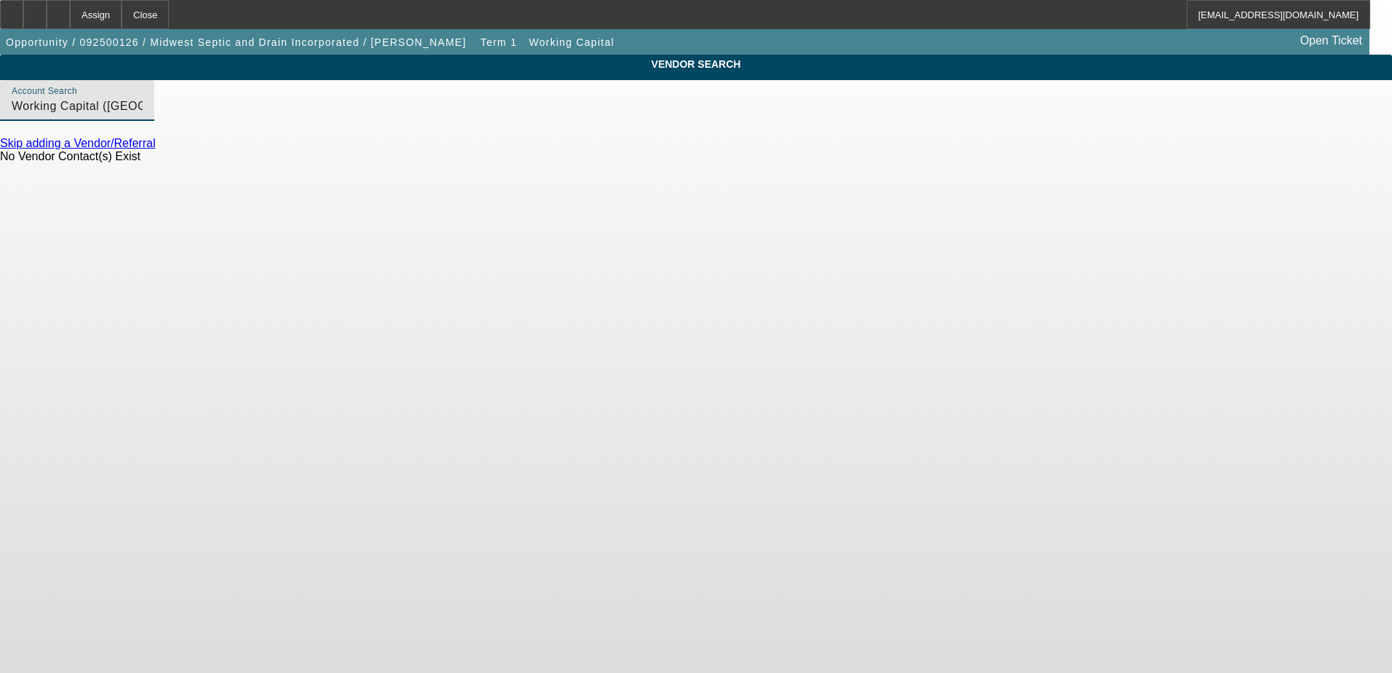
drag, startPoint x: 608, startPoint y: 116, endPoint x: 159, endPoint y: 95, distance: 449.8
click at [147, 98] on div "VENDOR SEARCH Account Search Working Capital ([GEOGRAPHIC_DATA], [GEOGRAPHIC_DA…" at bounding box center [696, 116] width 1392 height 122
drag, startPoint x: 870, startPoint y: 461, endPoint x: 847, endPoint y: 412, distance: 53.8
click at [863, 442] on body "Assign Close [EMAIL_ADDRESS][DOMAIN_NAME] Opportunity / 092500126 / Midwest Sep…" at bounding box center [696, 336] width 1392 height 673
click at [155, 149] on link "Skip adding a Vendor/Referral" at bounding box center [77, 143] width 155 height 12
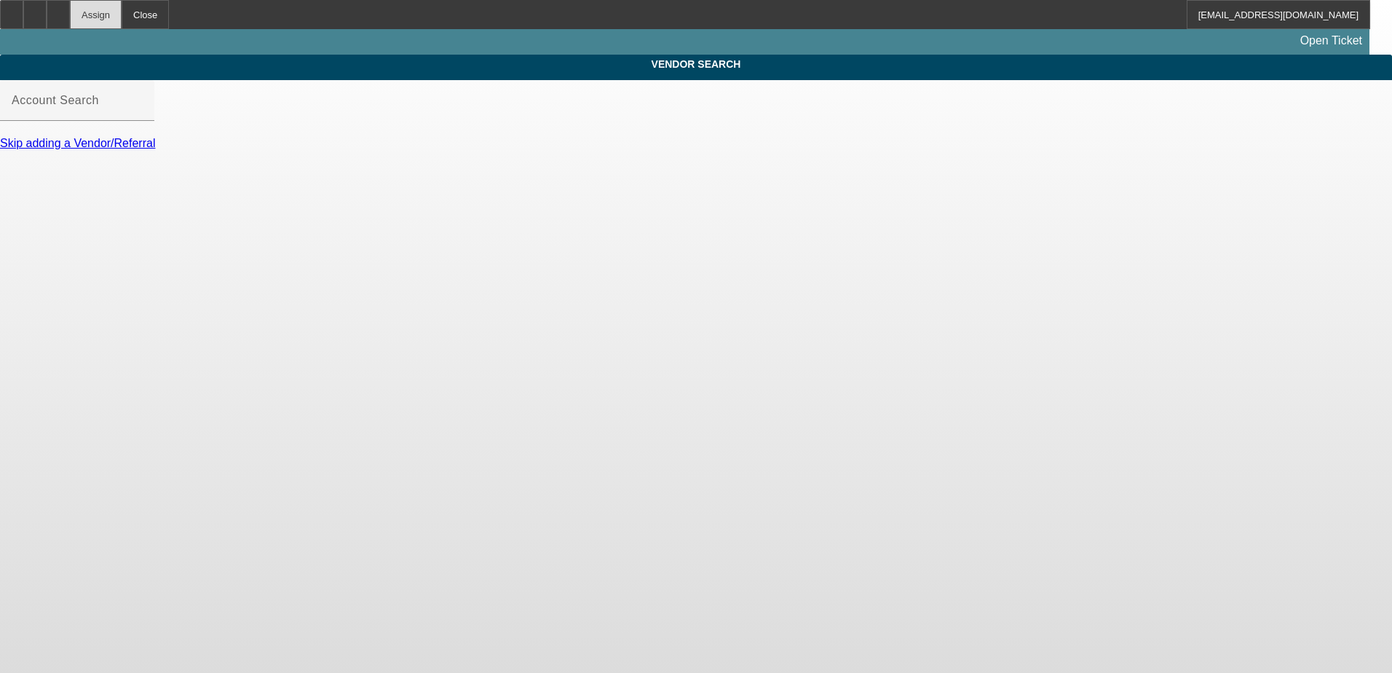
type input "Working Capital ([GEOGRAPHIC_DATA], [GEOGRAPHIC_DATA]) - [GEOGRAPHIC_DATA], Wor…"
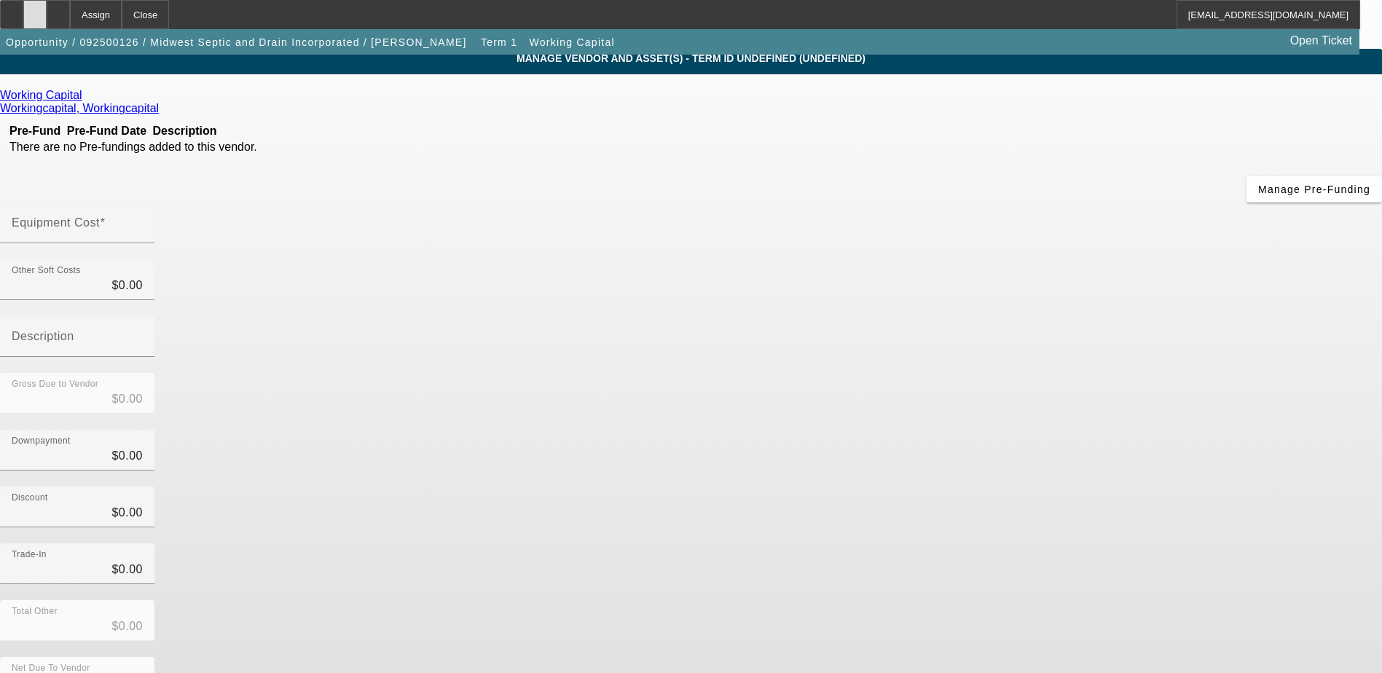
scroll to position [65, 0]
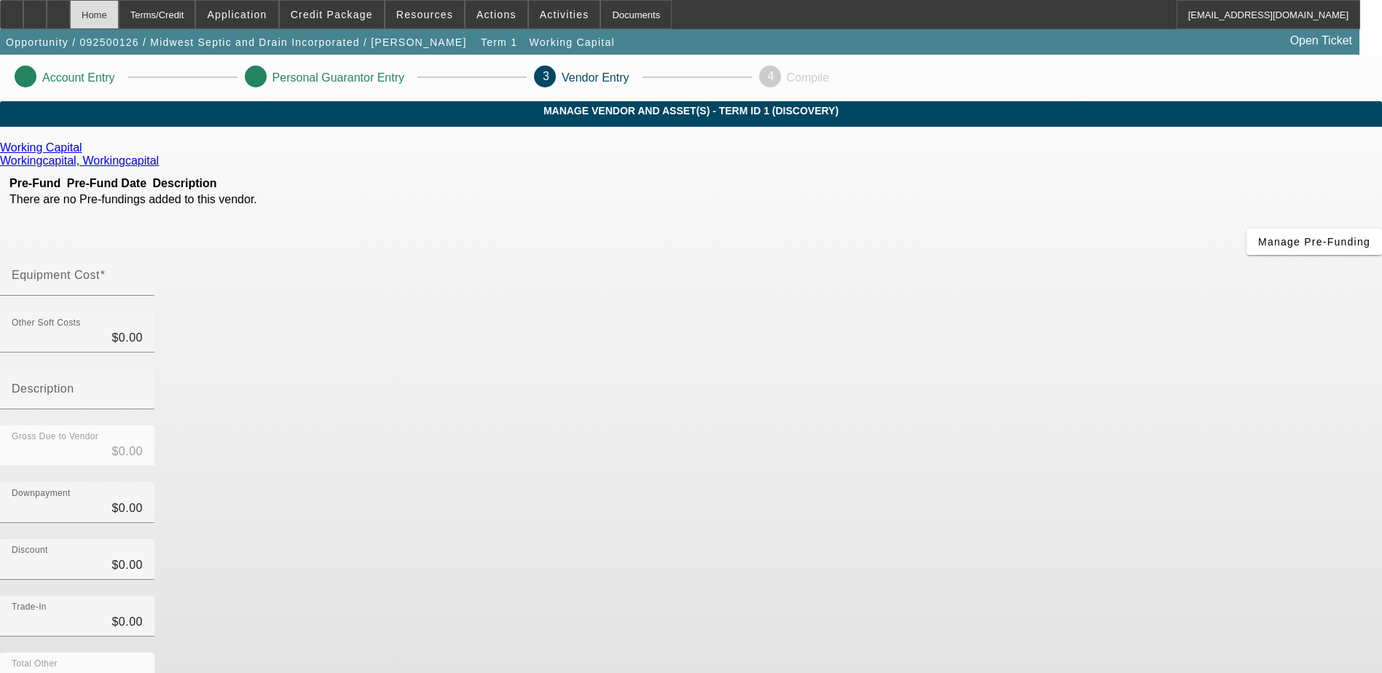
click at [119, 10] on div "Home" at bounding box center [94, 14] width 49 height 29
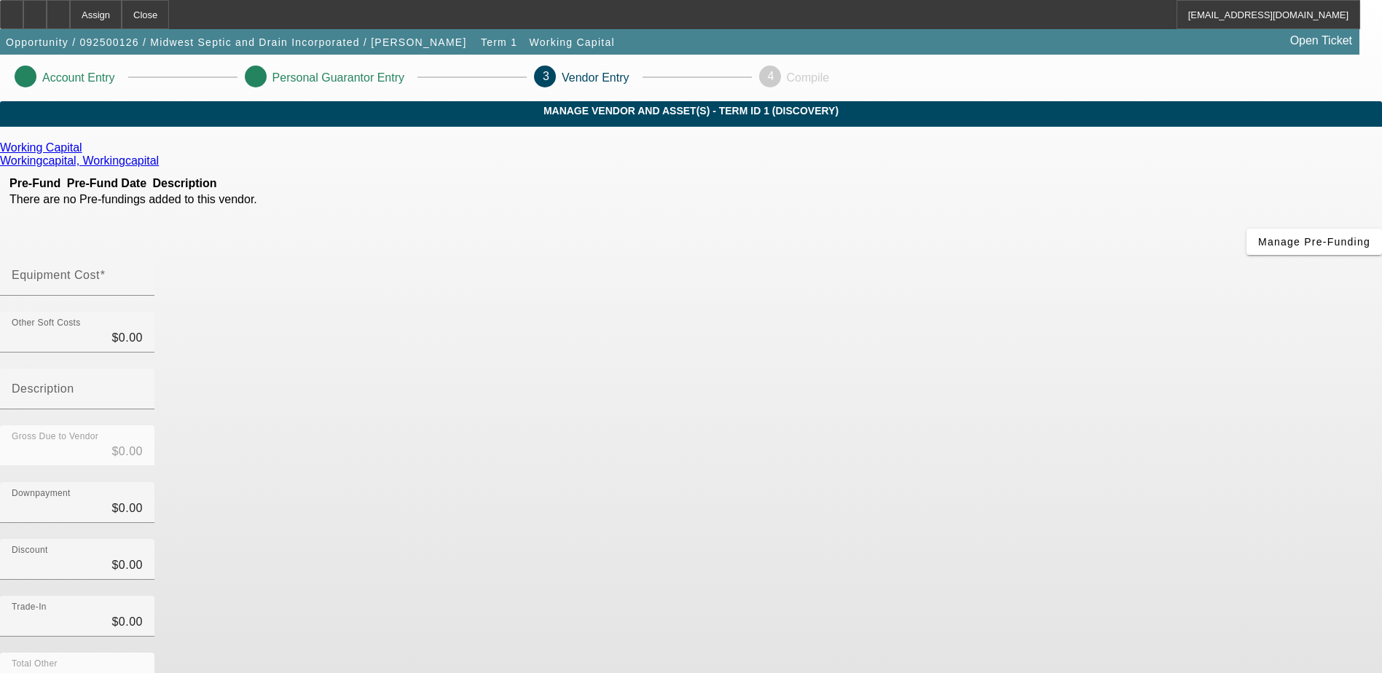
click at [162, 164] on icon at bounding box center [162, 160] width 0 height 12
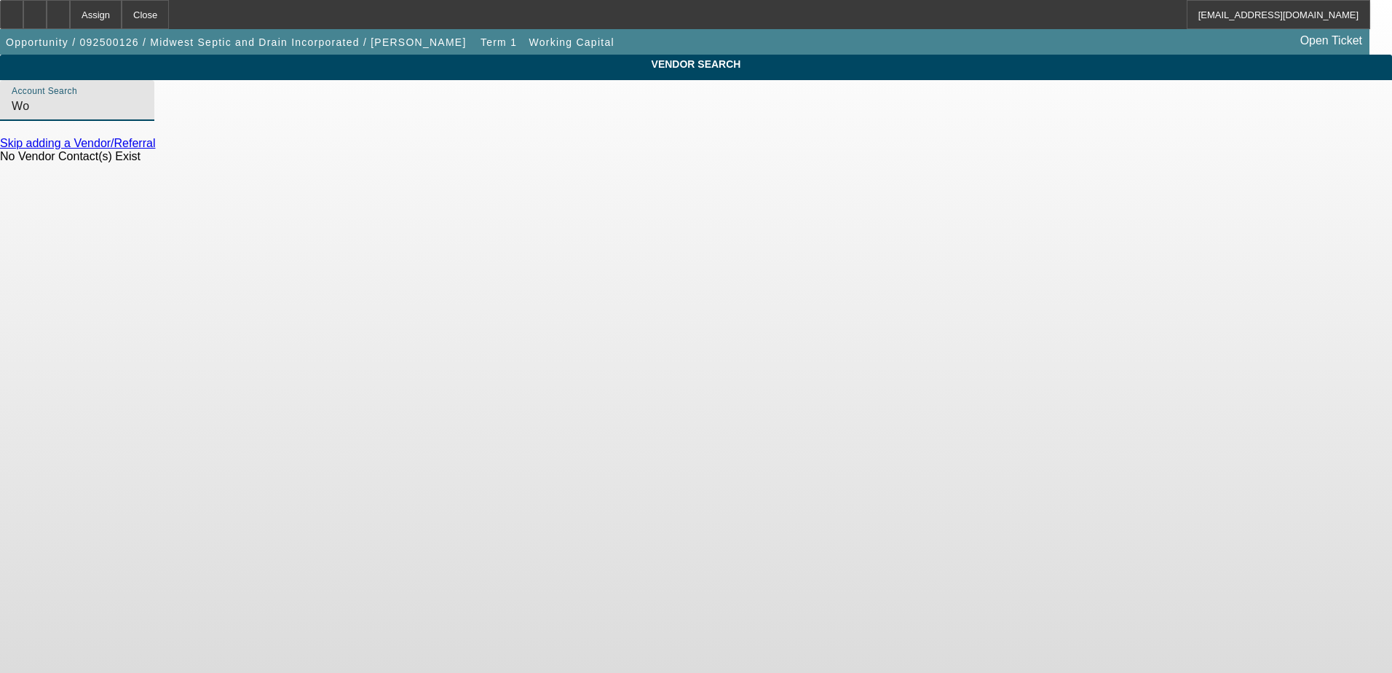
type input "W"
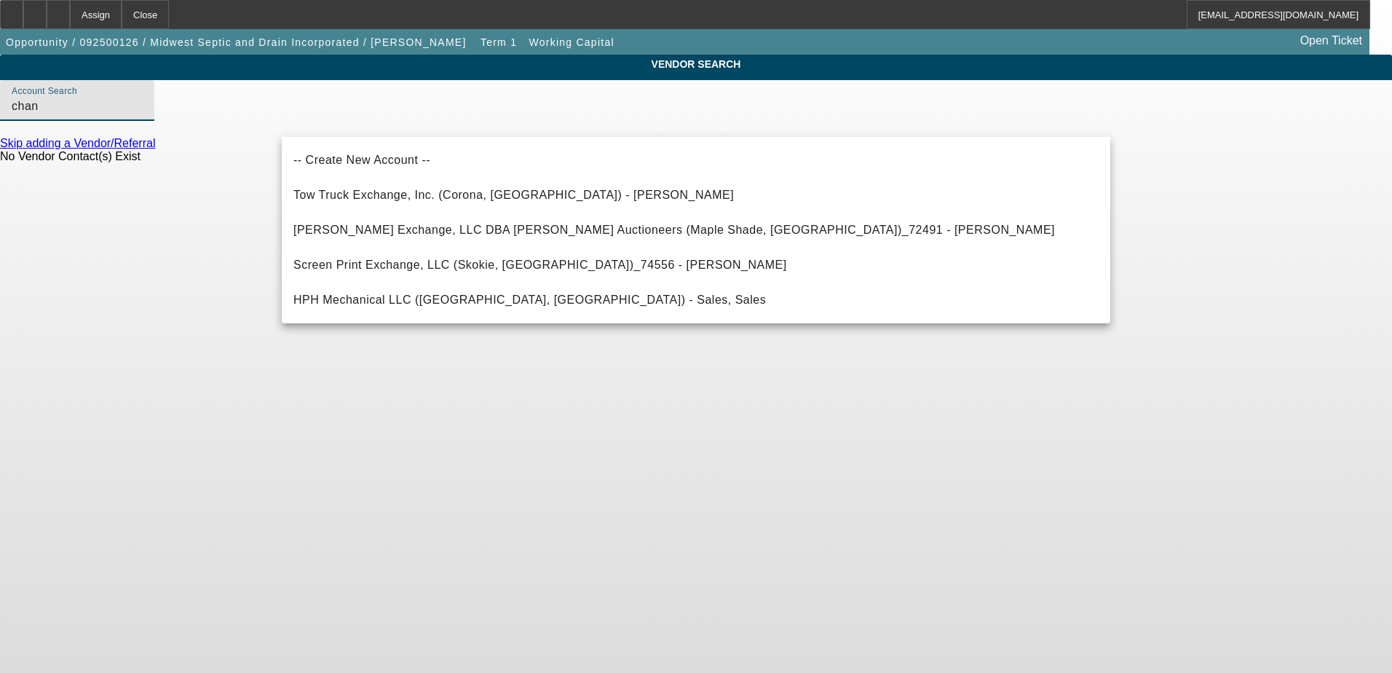
type input "chan"
drag, startPoint x: 127, startPoint y: 143, endPoint x: 242, endPoint y: 109, distance: 119.6
click at [127, 143] on div "VENDOR SEARCH Account Search chan Skip adding a Vendor/Referral No Vendor Conta…" at bounding box center [696, 116] width 1392 height 122
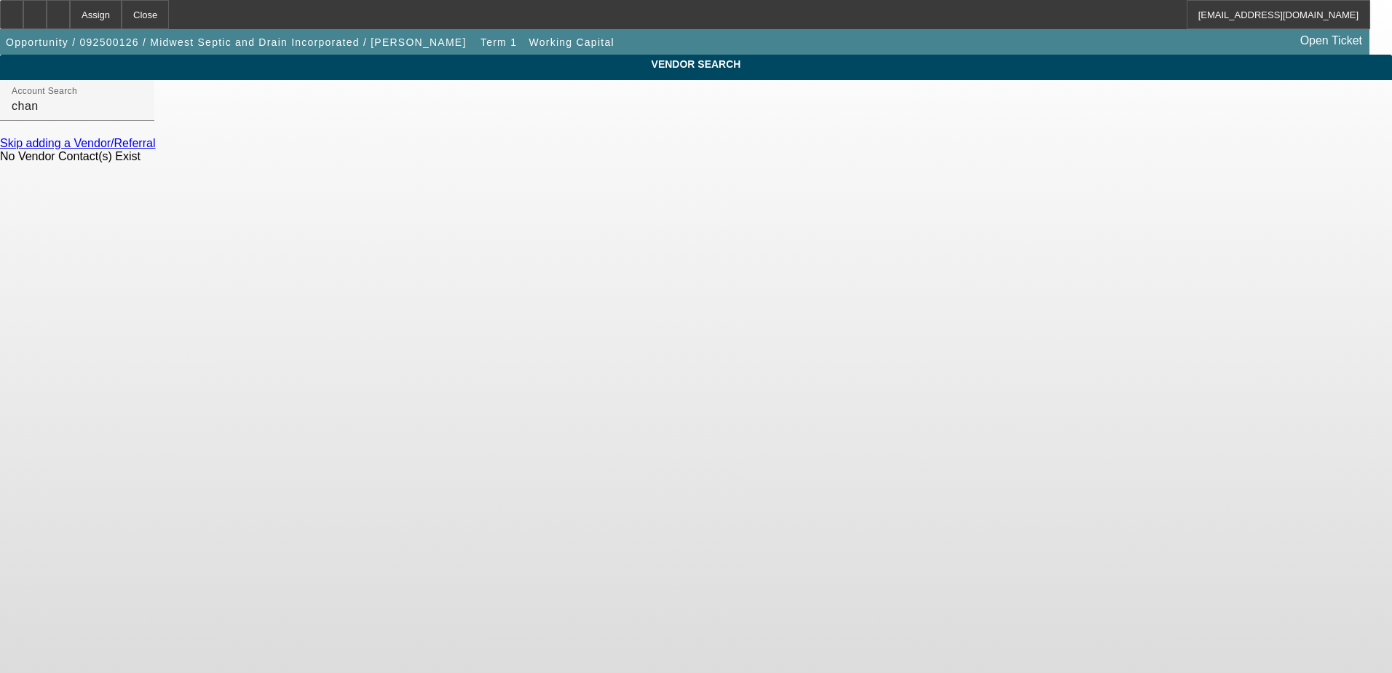
click at [155, 149] on link "Skip adding a Vendor/Referral" at bounding box center [77, 143] width 155 height 12
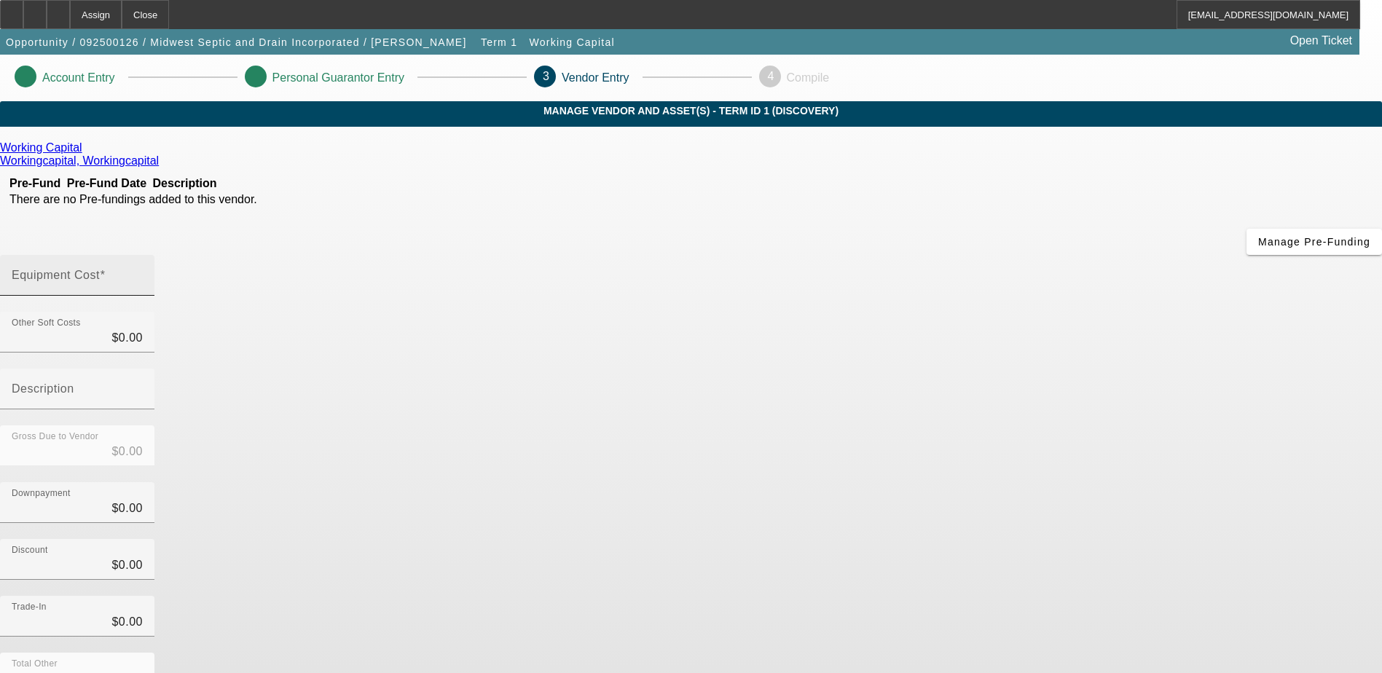
click at [143, 255] on div "Equipment Cost" at bounding box center [77, 275] width 131 height 41
type input "$0.00"
click at [1066, 482] on div "Downpayment $0.00" at bounding box center [691, 510] width 1382 height 57
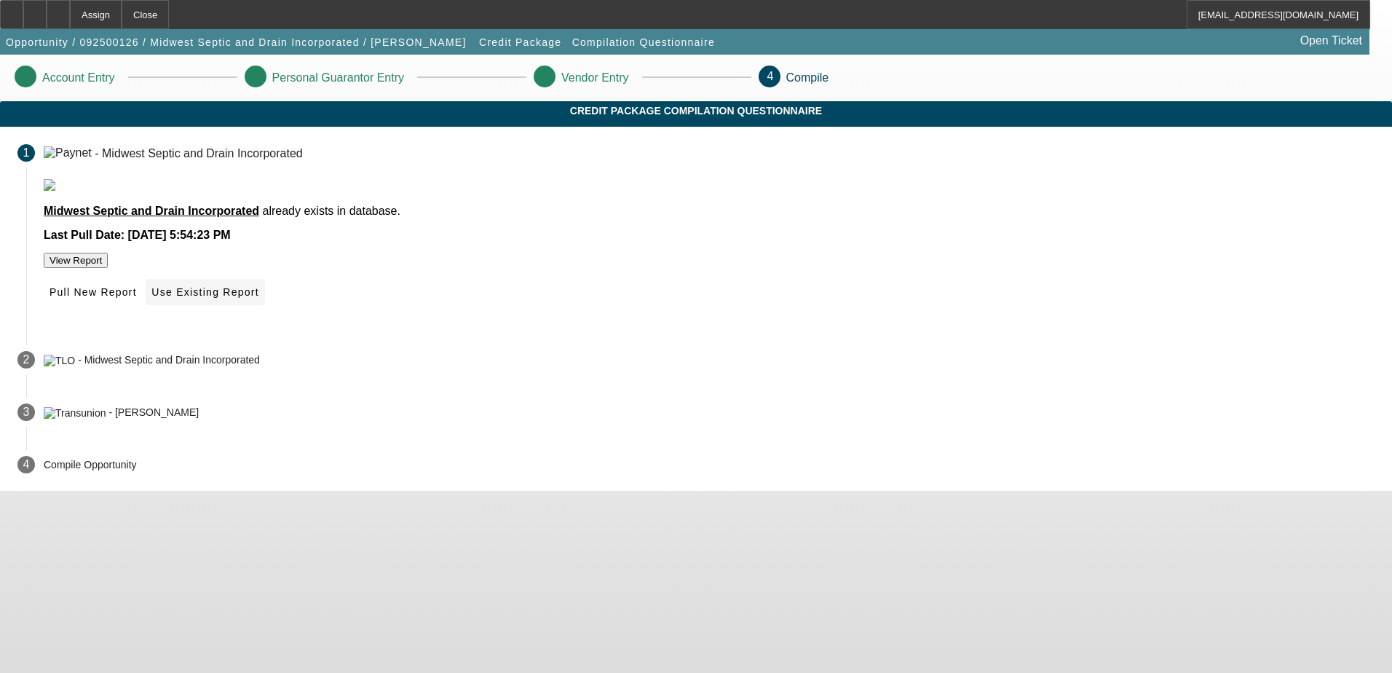
click at [259, 298] on span "Use Existing Report" at bounding box center [204, 292] width 107 height 12
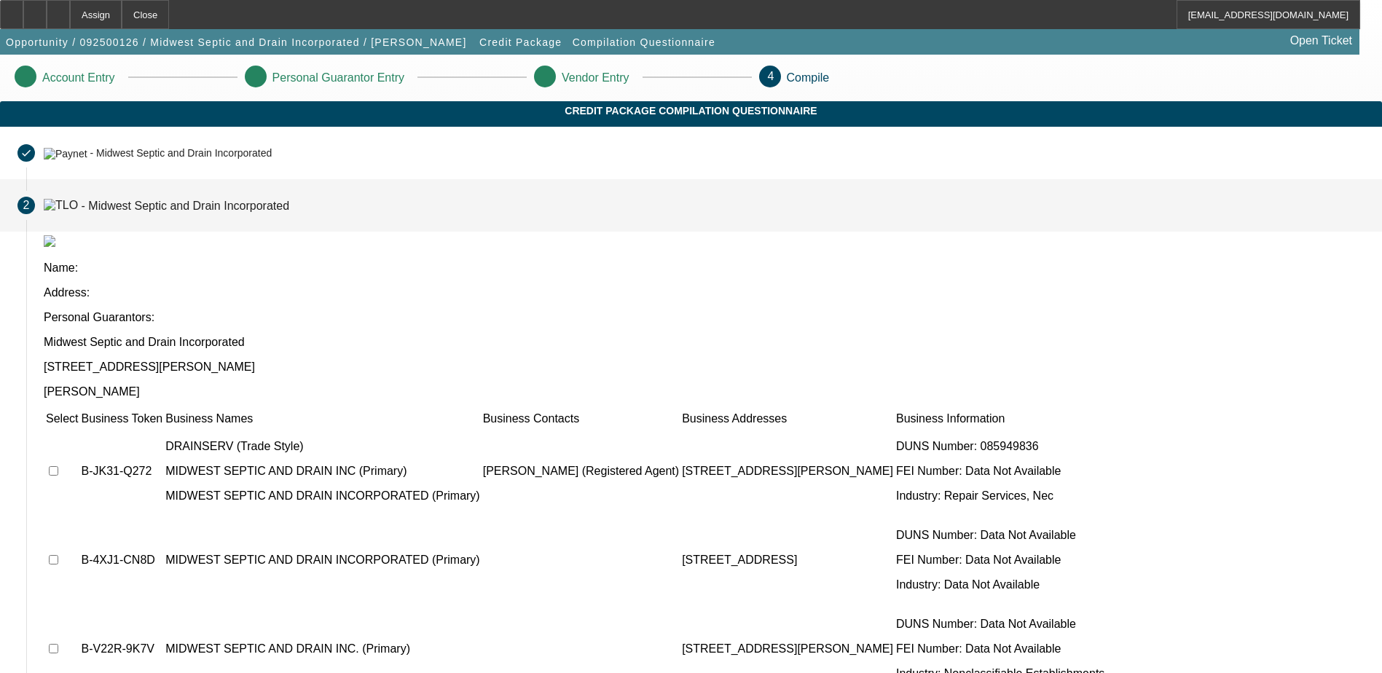
click at [79, 427] on td at bounding box center [62, 470] width 34 height 87
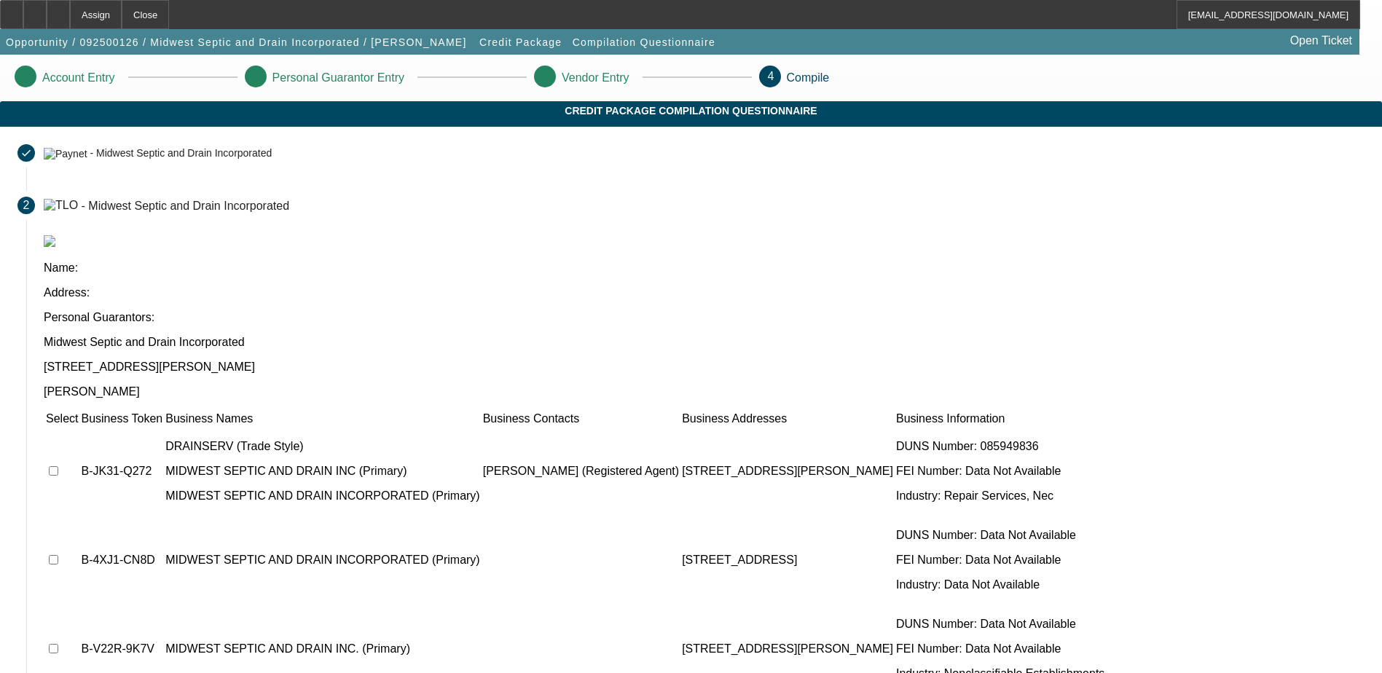
click at [58, 466] on input "checkbox" at bounding box center [53, 470] width 9 height 9
checkbox input "true"
click at [79, 516] on td at bounding box center [62, 559] width 34 height 87
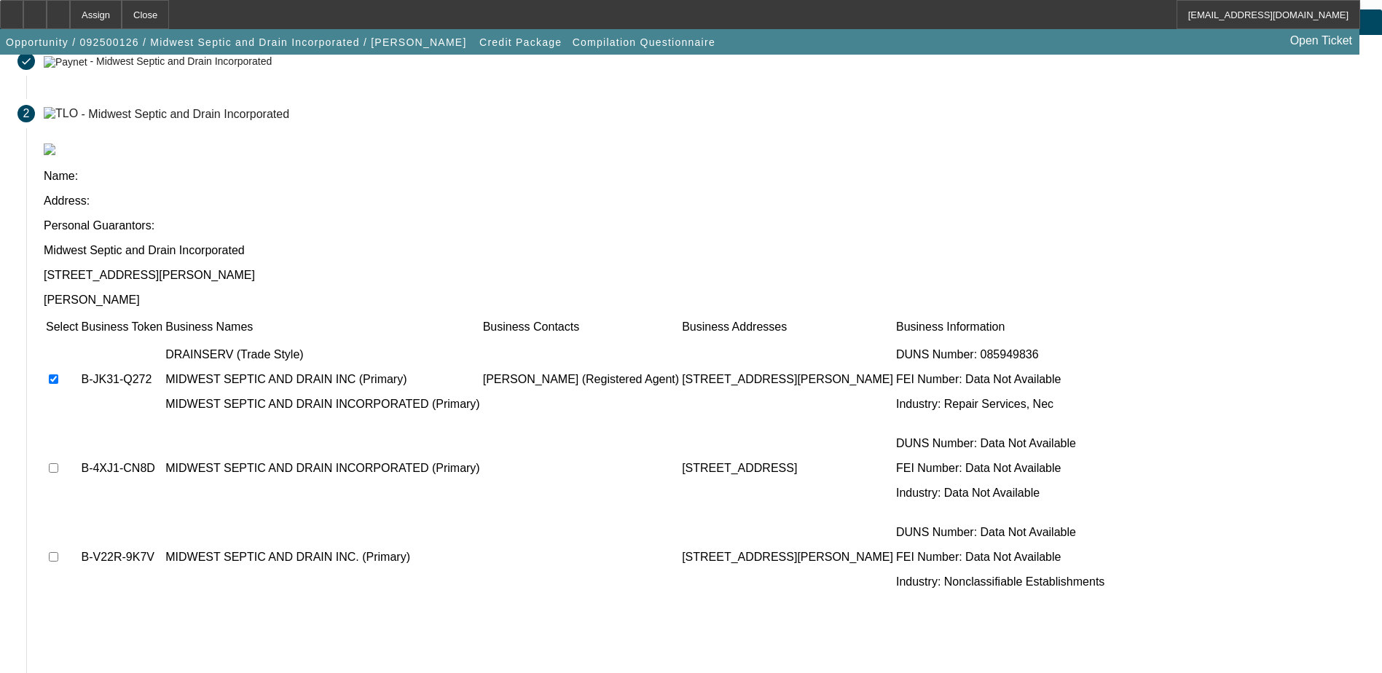
scroll to position [185, 0]
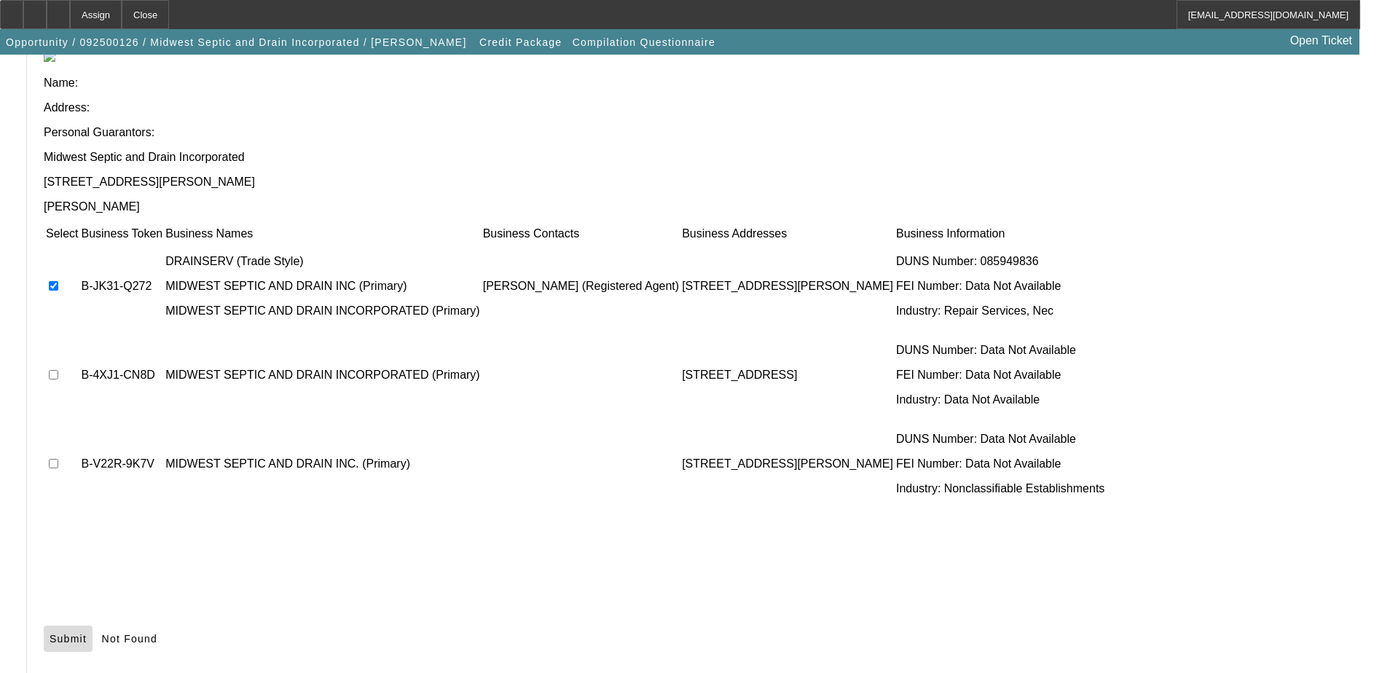
click at [87, 633] on span "Submit" at bounding box center [68, 639] width 37 height 12
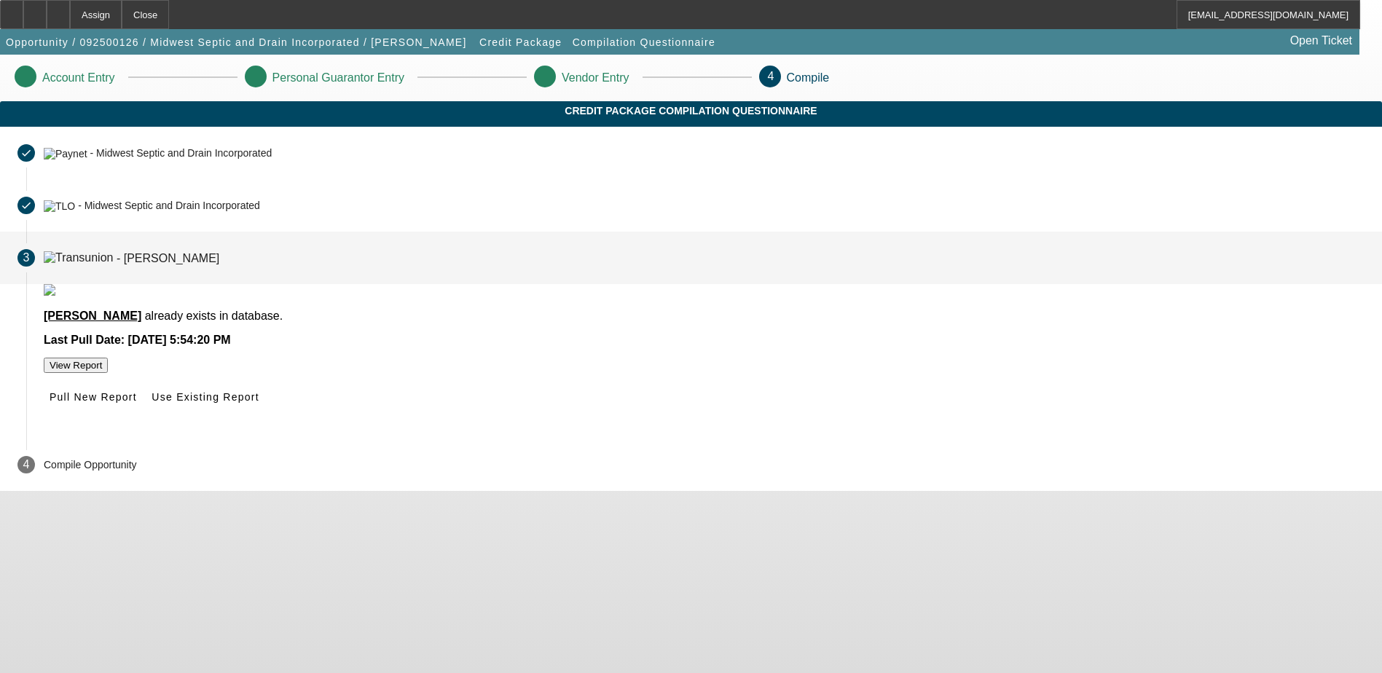
scroll to position [0, 0]
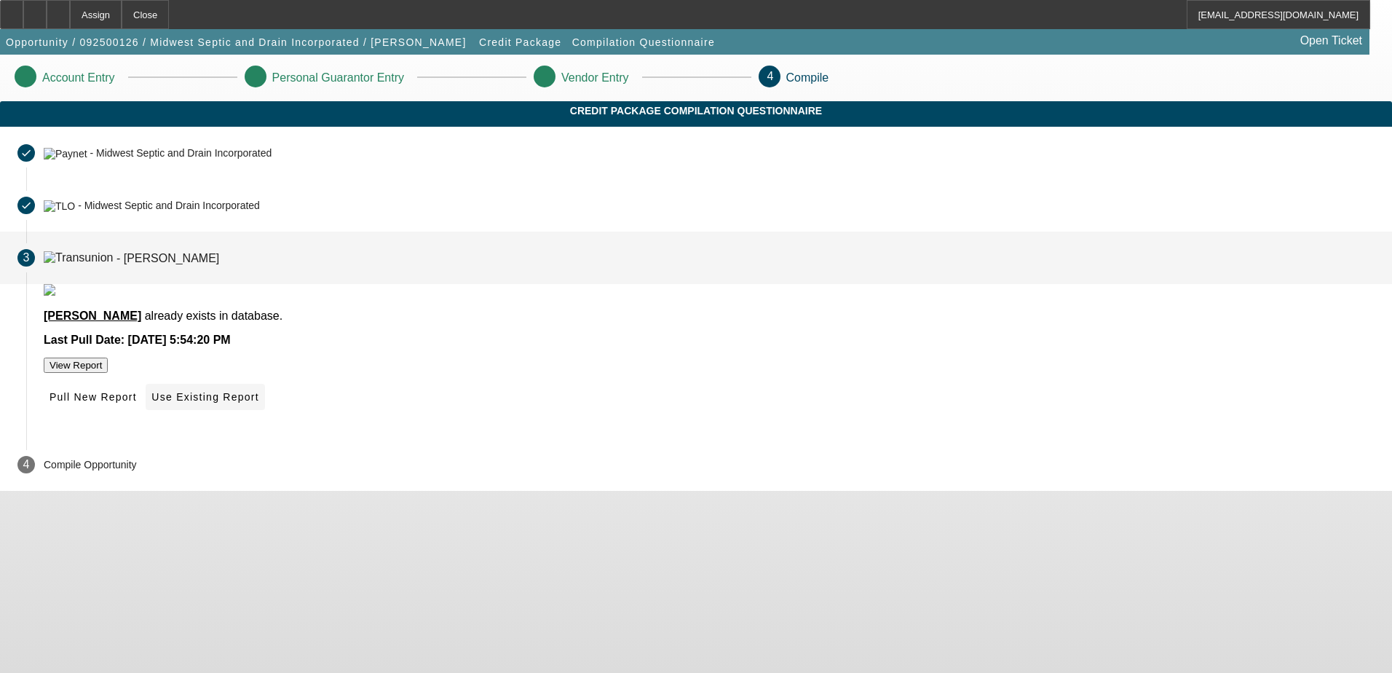
click at [259, 403] on span "Use Existing Report" at bounding box center [204, 397] width 107 height 12
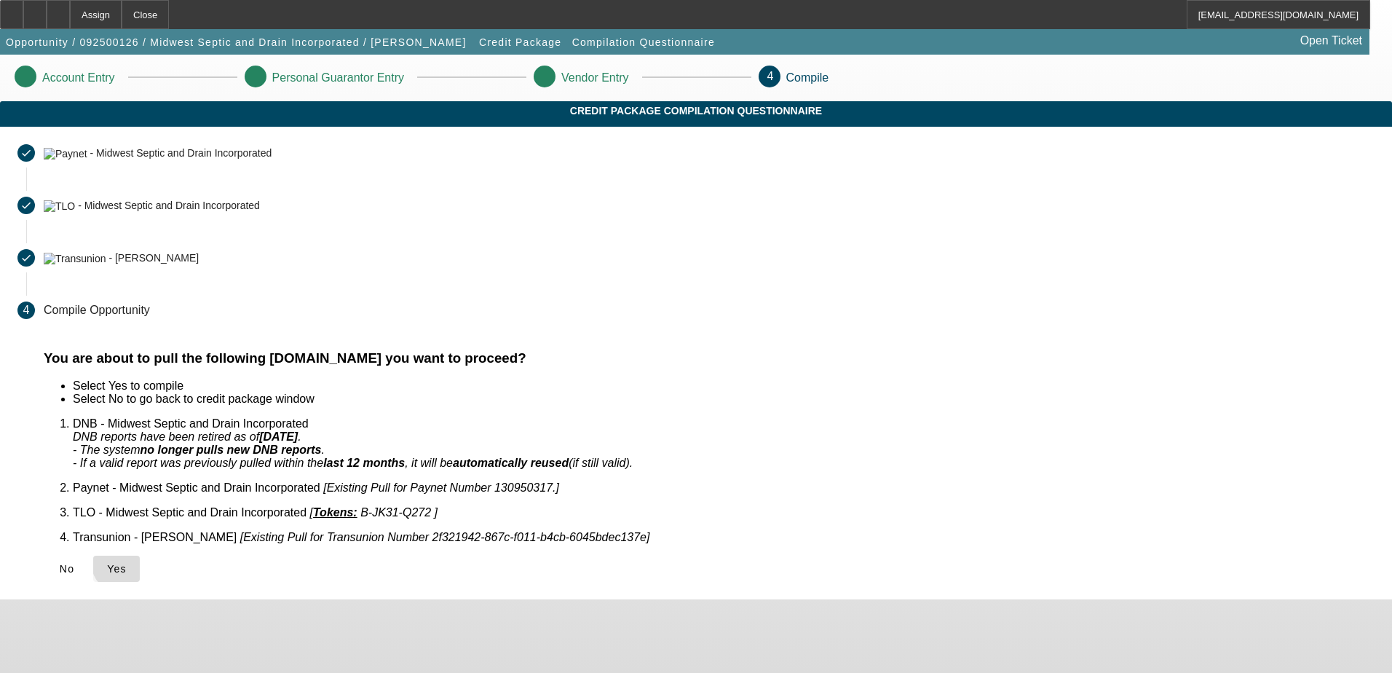
click at [127, 563] on span "Yes" at bounding box center [117, 569] width 20 height 12
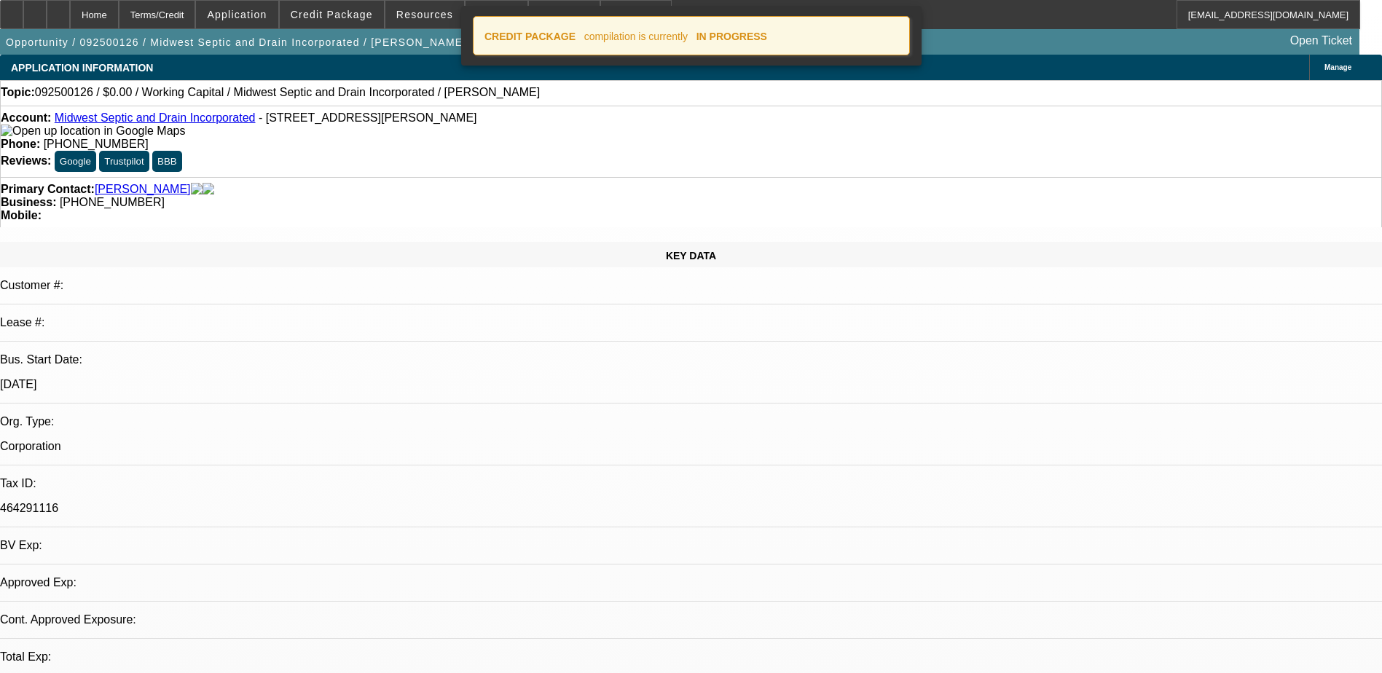
select select "0"
select select "2"
select select "0.1"
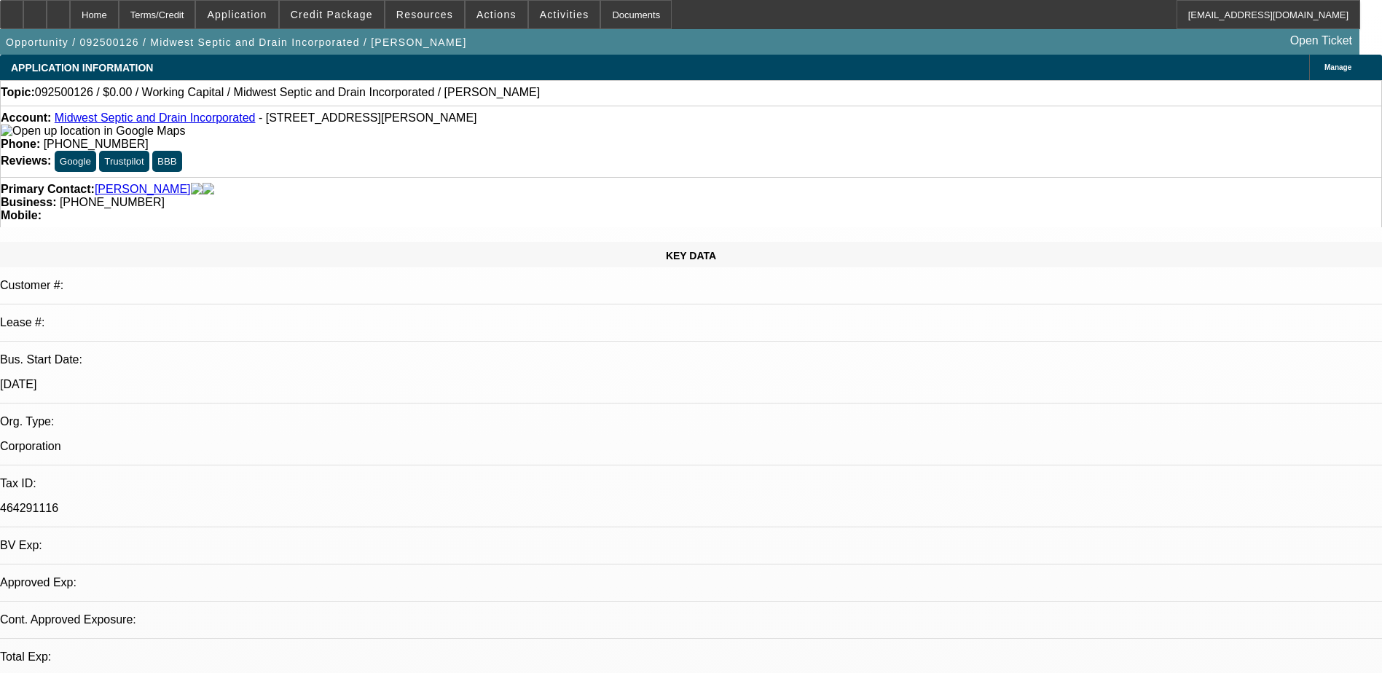
select select "1"
select select "2"
select select "4"
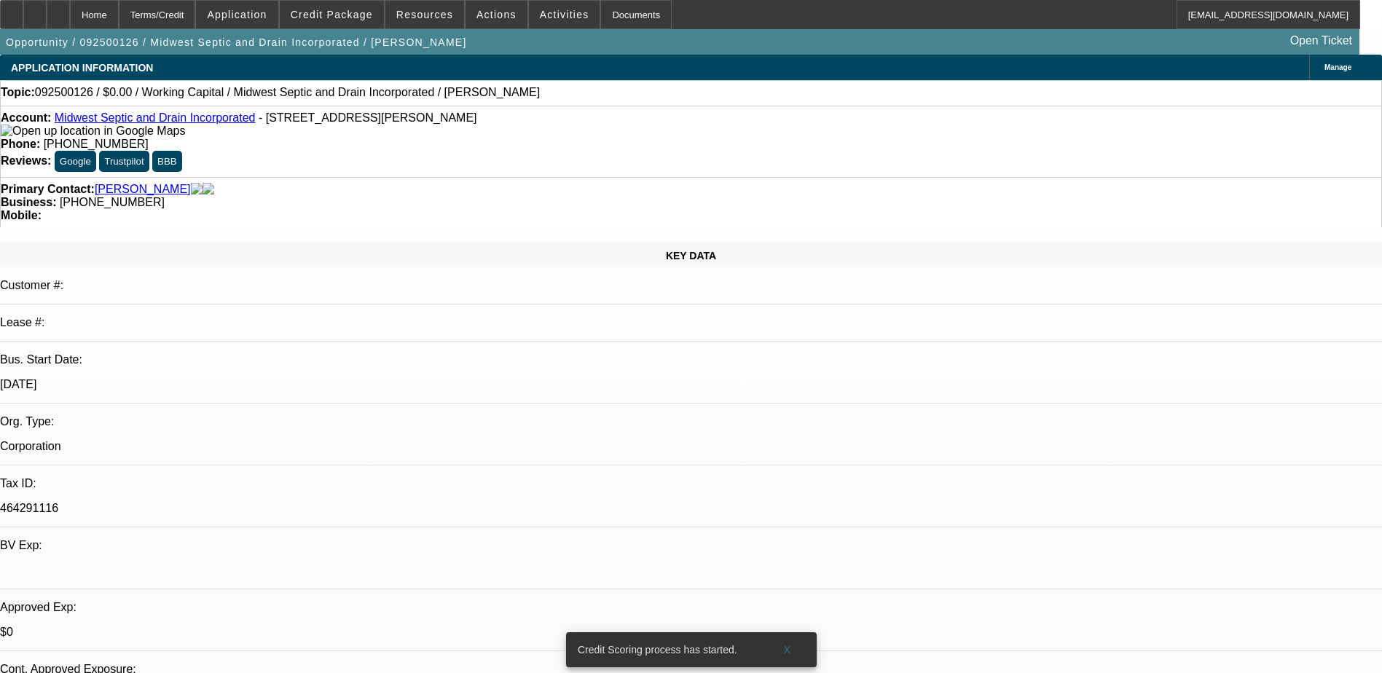
drag, startPoint x: 715, startPoint y: 513, endPoint x: 682, endPoint y: 496, distance: 37.5
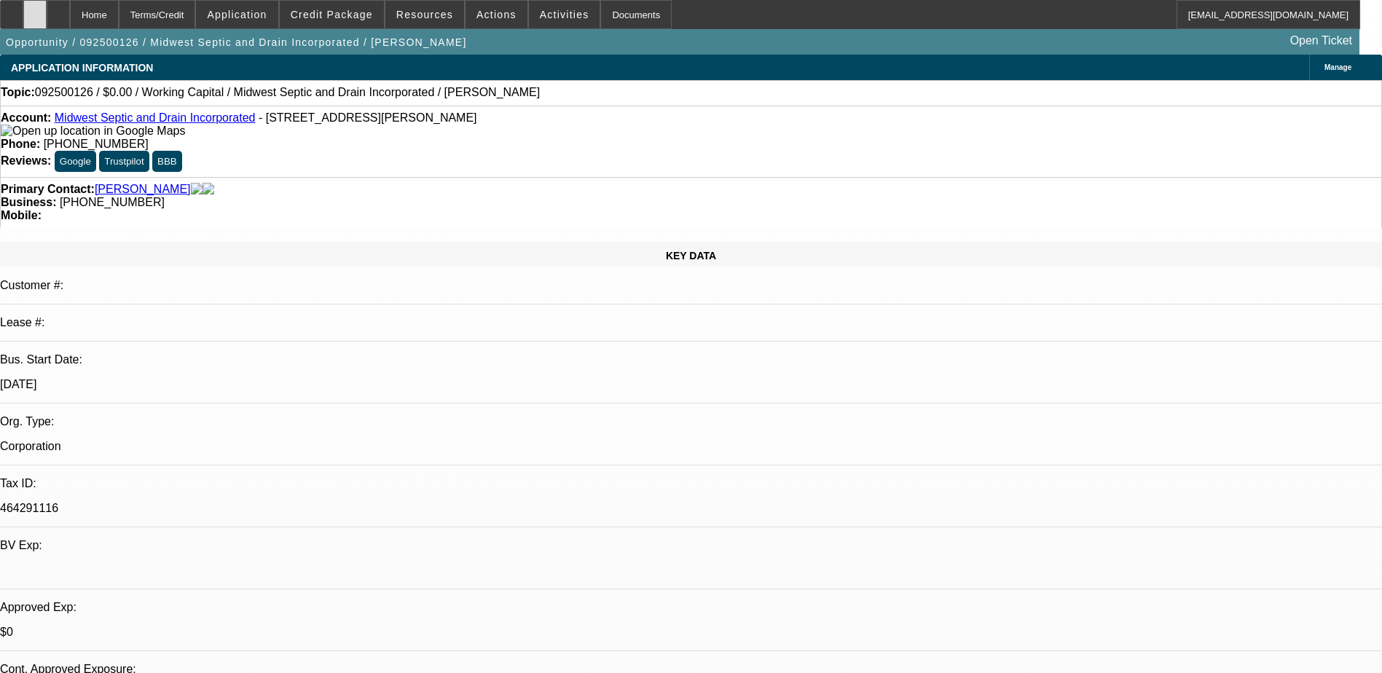
click at [47, 19] on div at bounding box center [34, 14] width 23 height 29
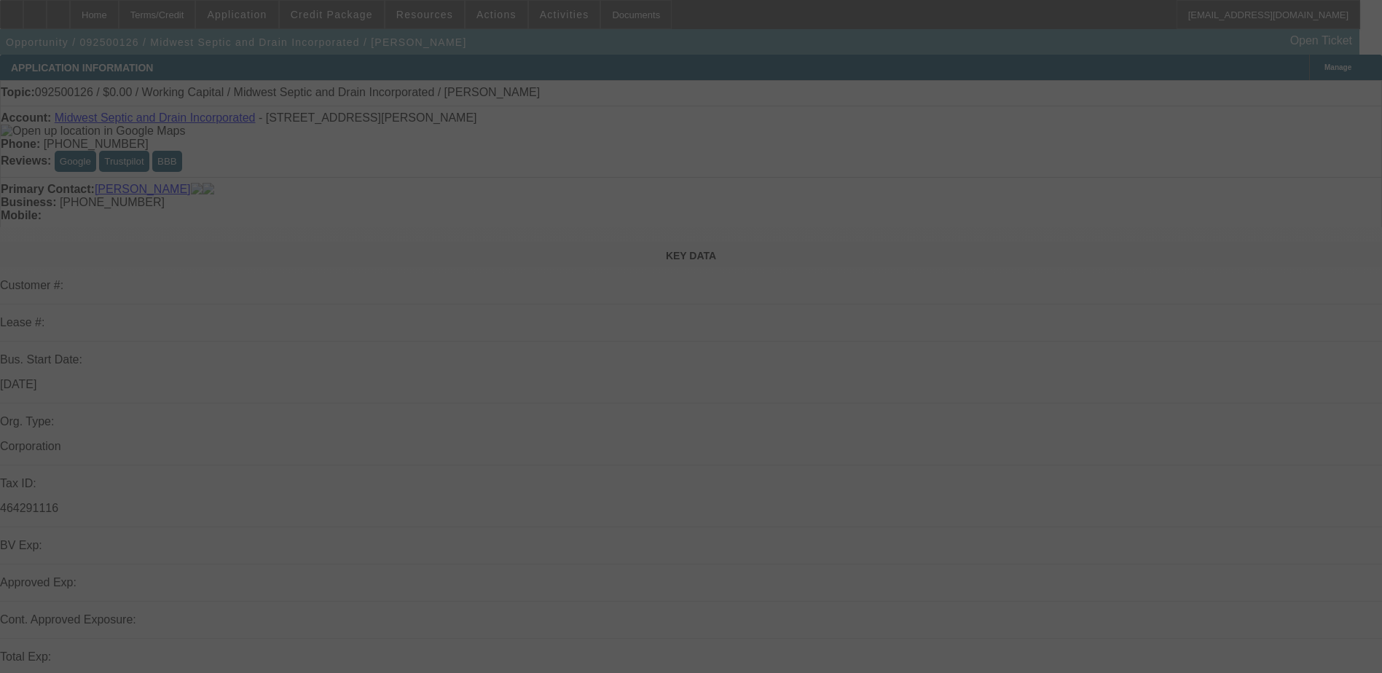
select select "0"
select select "2"
select select "0.1"
select select "4"
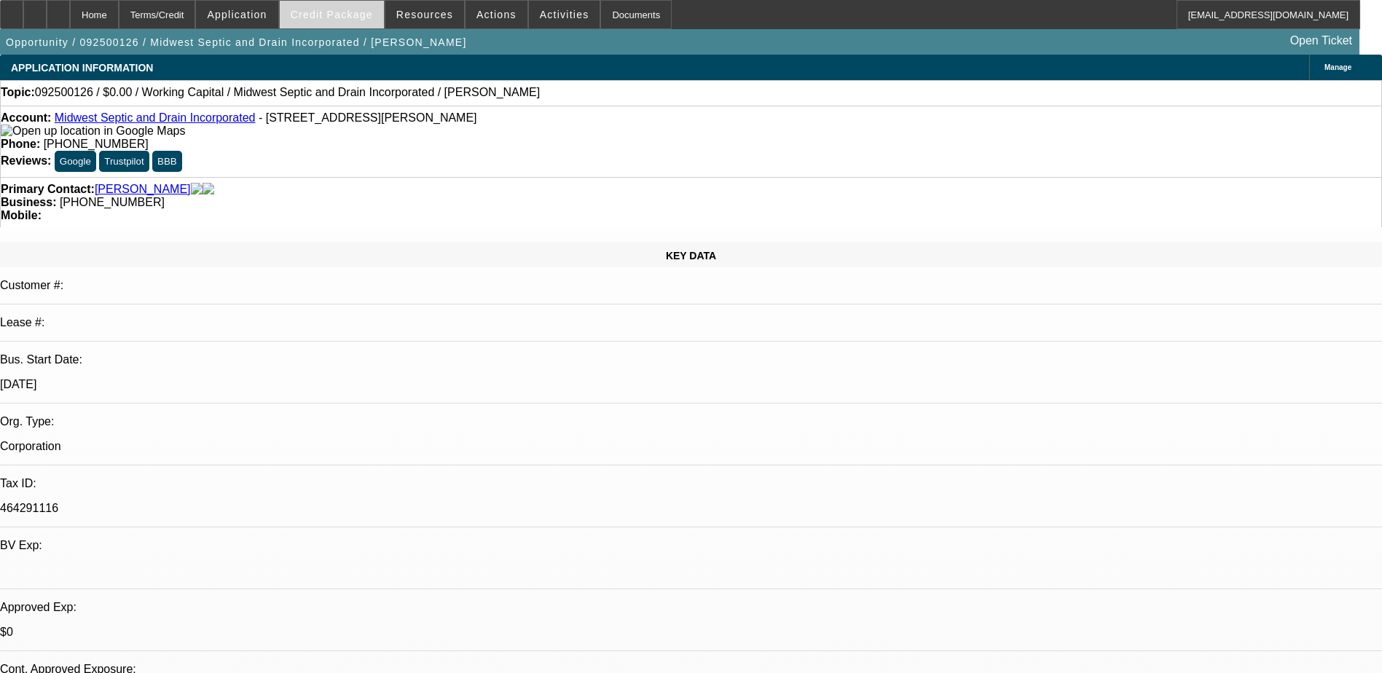
click at [350, 25] on span at bounding box center [332, 14] width 104 height 35
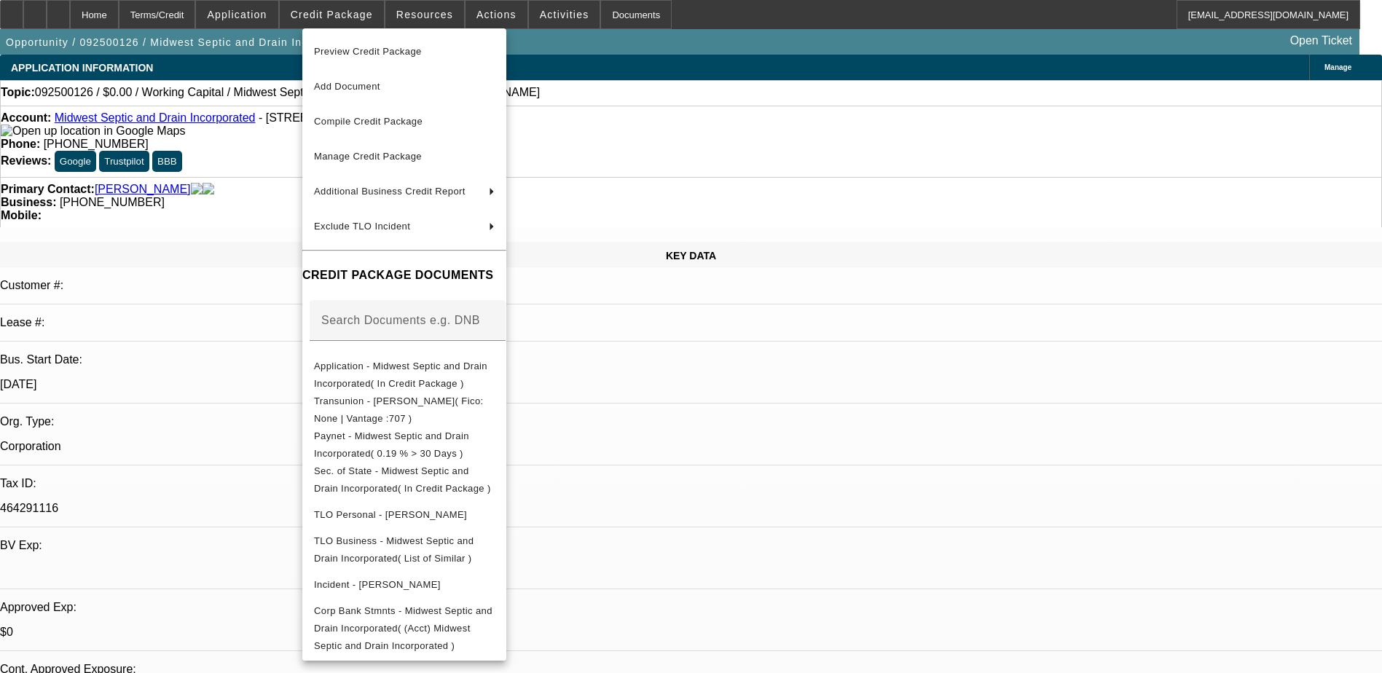
click at [1106, 499] on div at bounding box center [691, 336] width 1382 height 673
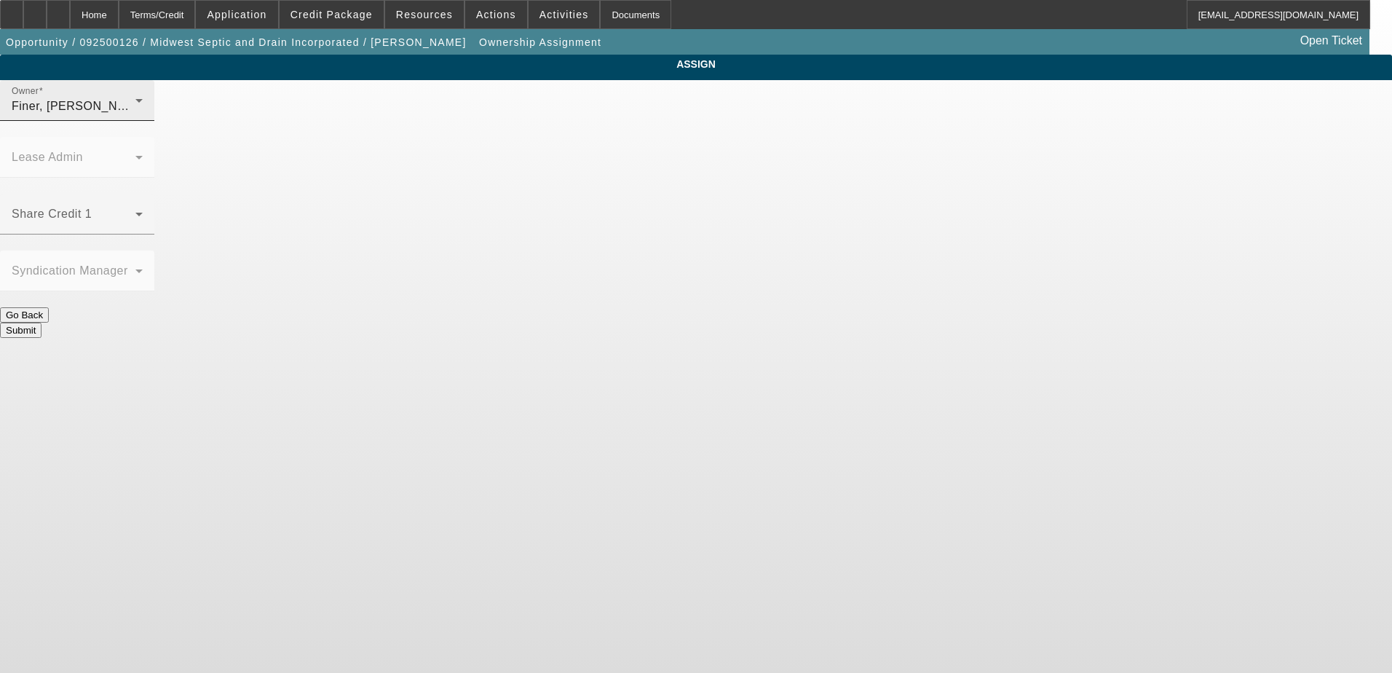
click at [143, 100] on div "Owner Finer, Yinnon (Lvl 1)" at bounding box center [77, 100] width 131 height 41
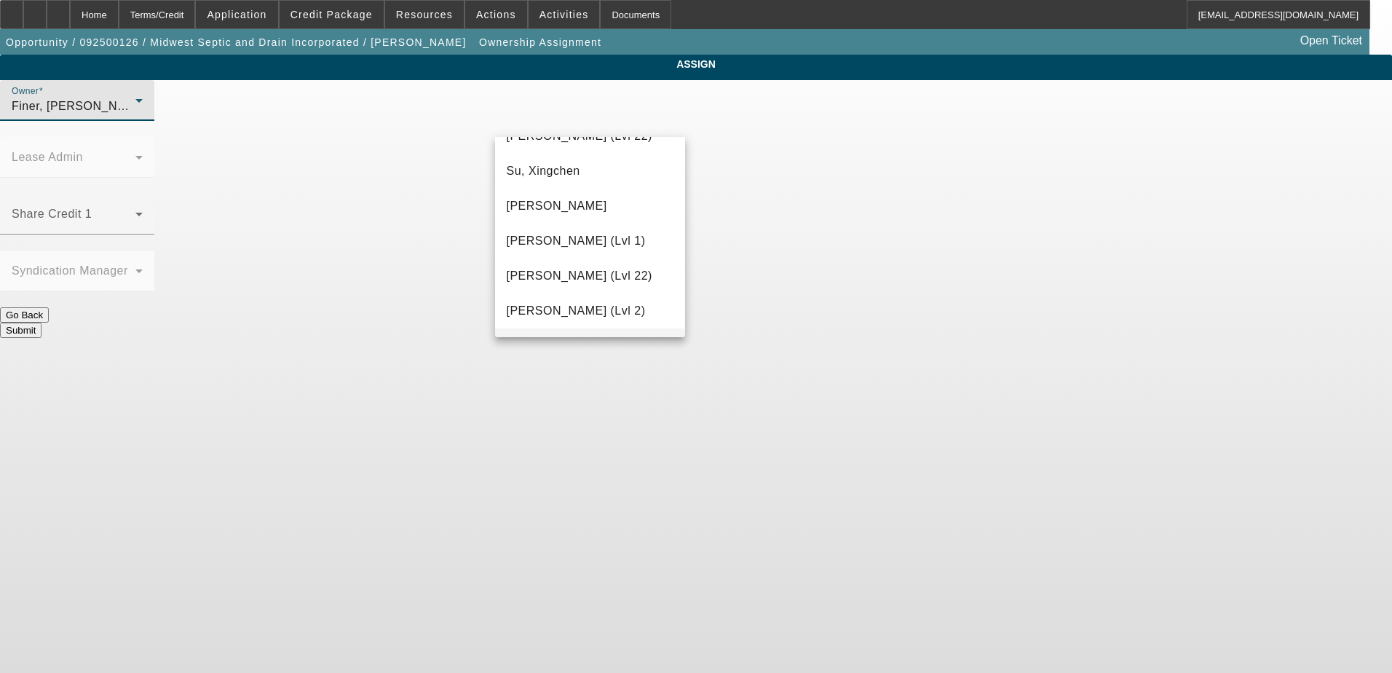
scroll to position [2119, 0]
click at [609, 312] on span "Zallik, Asher (Lvl 6)" at bounding box center [591, 313] width 168 height 35
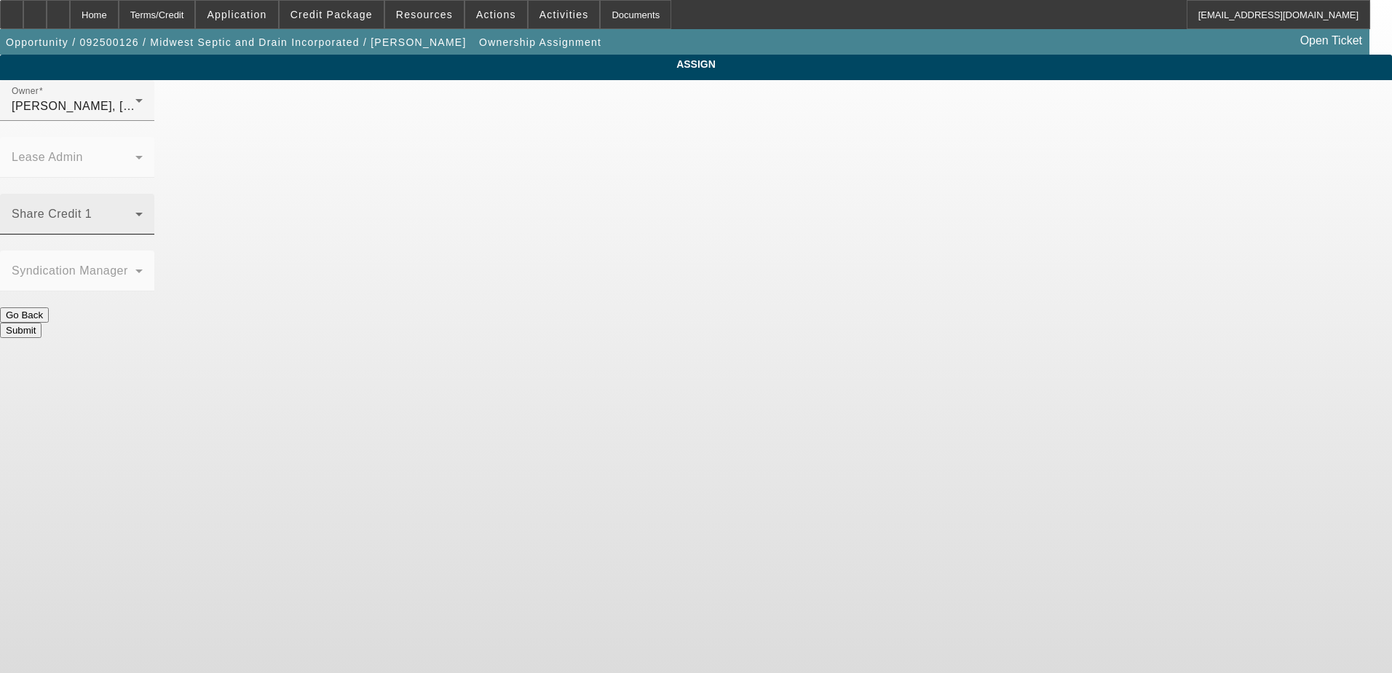
click at [143, 194] on div "Share Credit 1" at bounding box center [77, 214] width 131 height 41
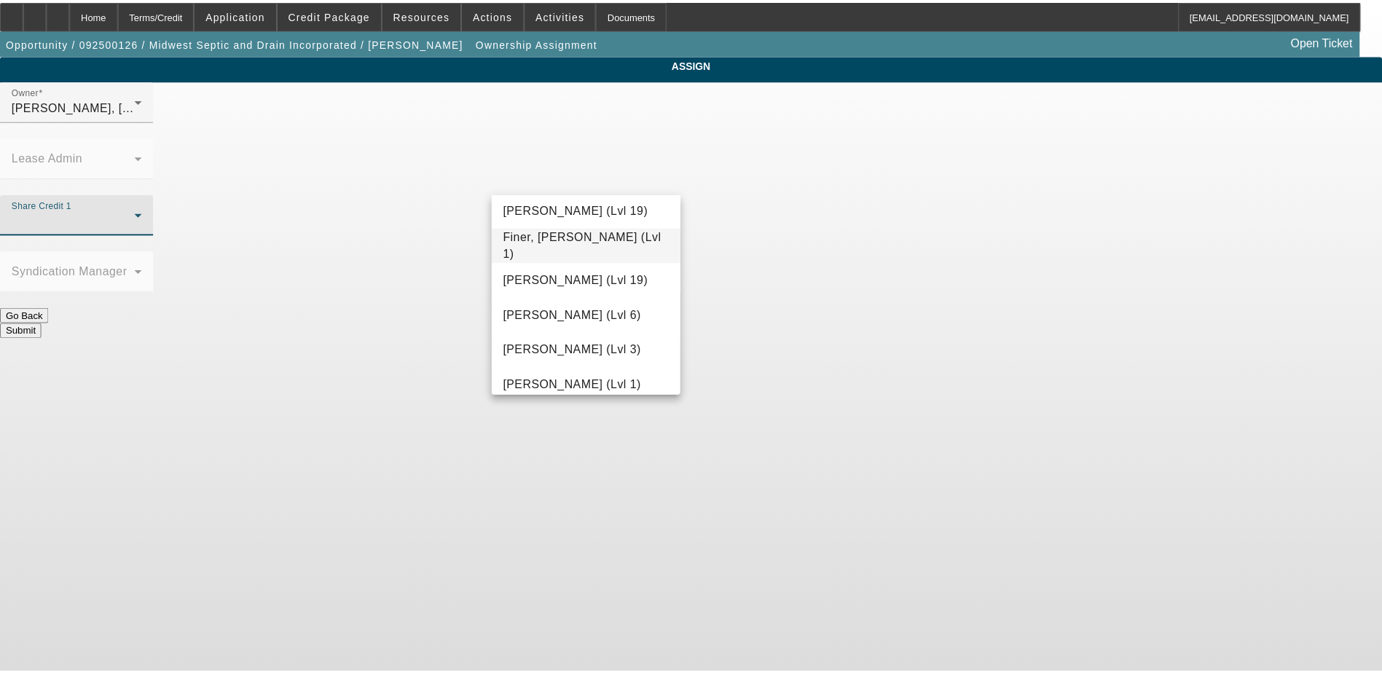
scroll to position [437, 0]
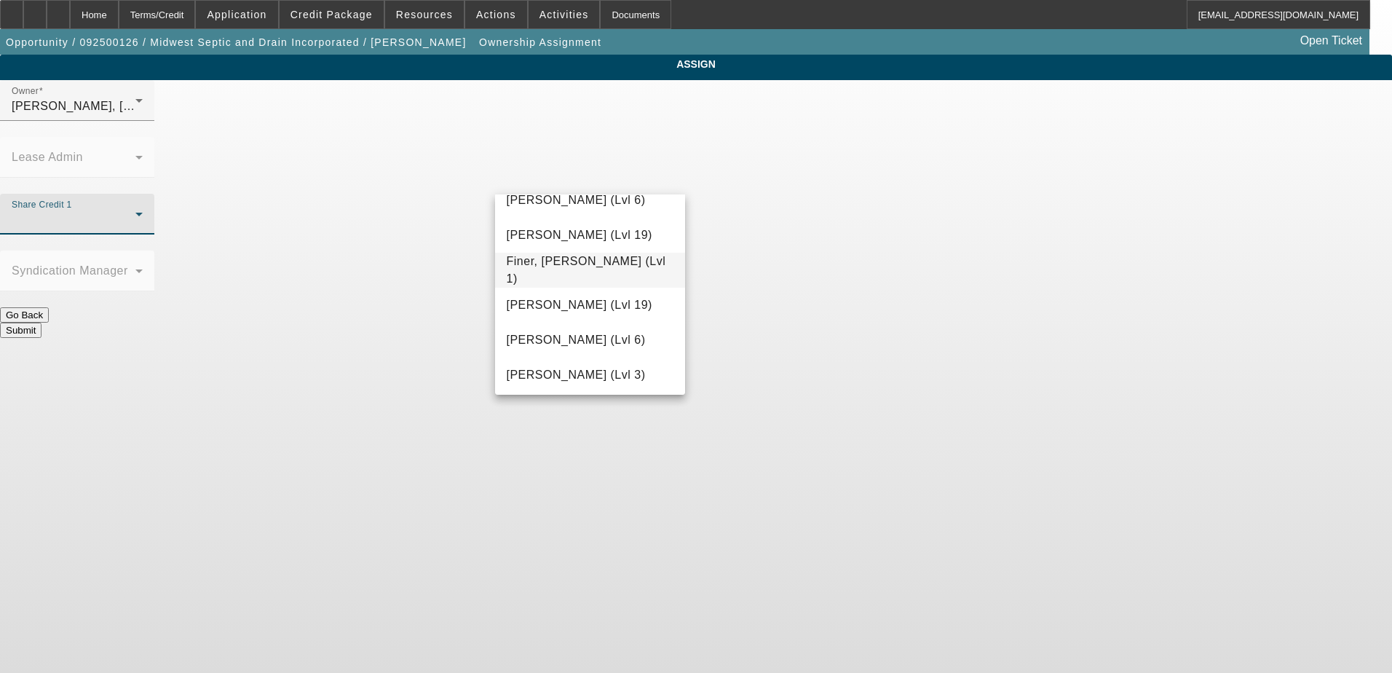
click at [595, 273] on span "Finer, Yinnon (Lvl 1)" at bounding box center [591, 270] width 168 height 35
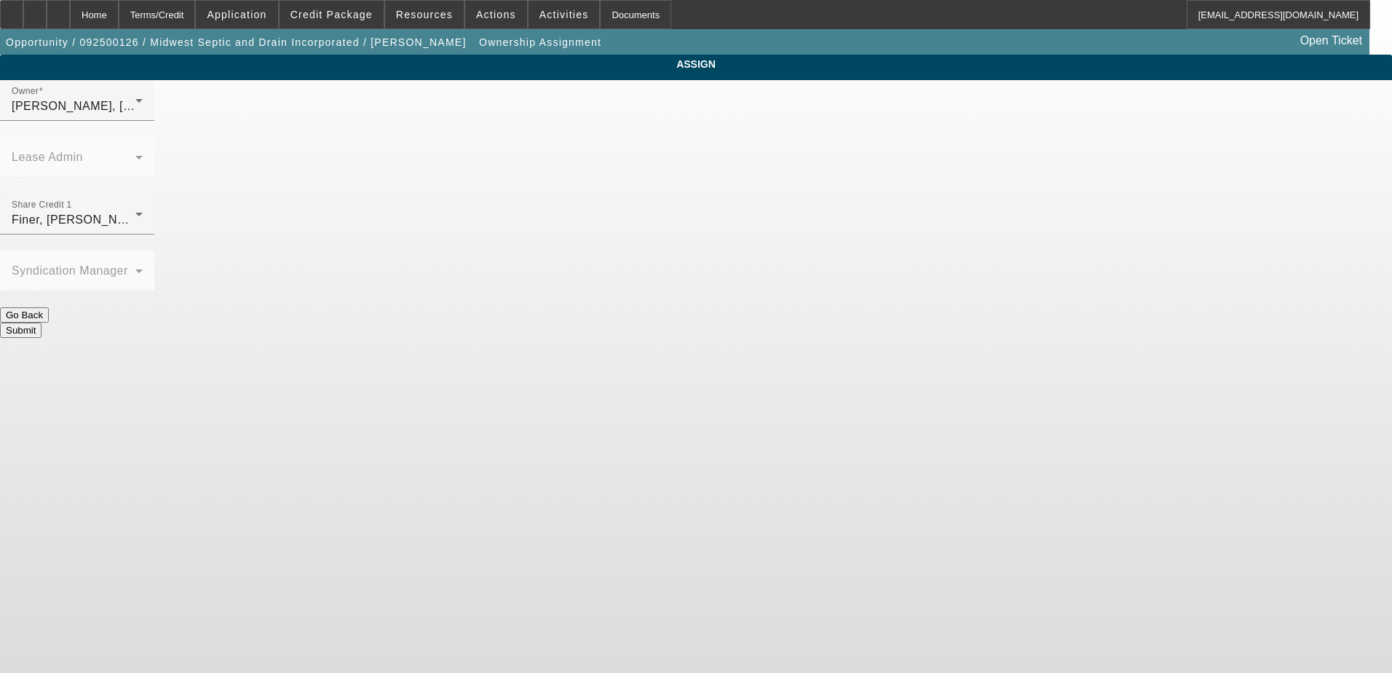
click at [42, 323] on button "Submit" at bounding box center [21, 330] width 42 height 15
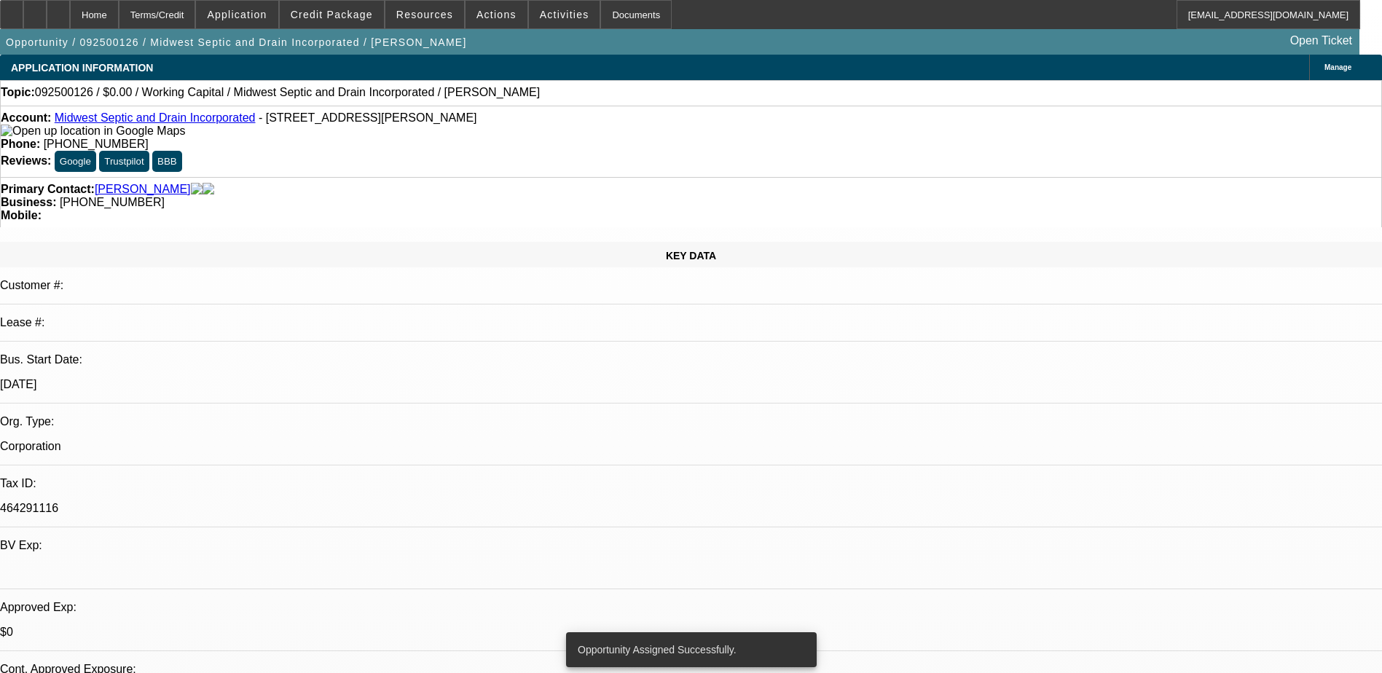
select select "0"
select select "2"
select select "0.1"
select select "4"
